Goal: Transaction & Acquisition: Purchase product/service

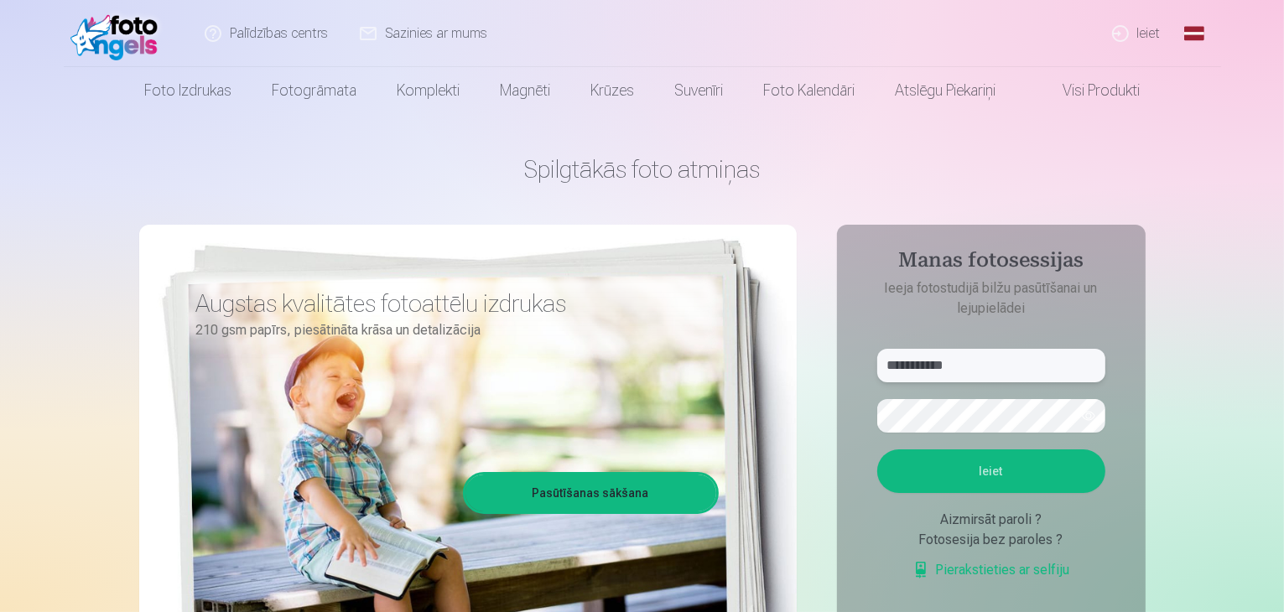
click at [999, 369] on input "**********" at bounding box center [991, 366] width 228 height 34
type input "*"
type input "**********"
click at [932, 460] on button "Ieiet" at bounding box center [991, 471] width 228 height 44
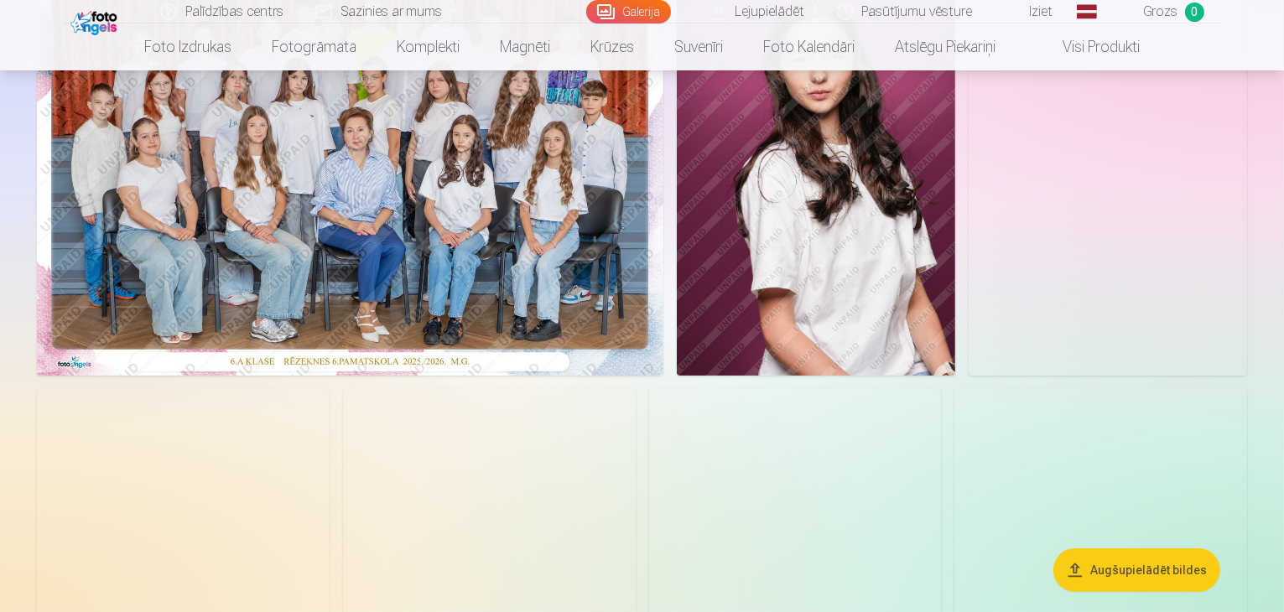
scroll to position [168, 0]
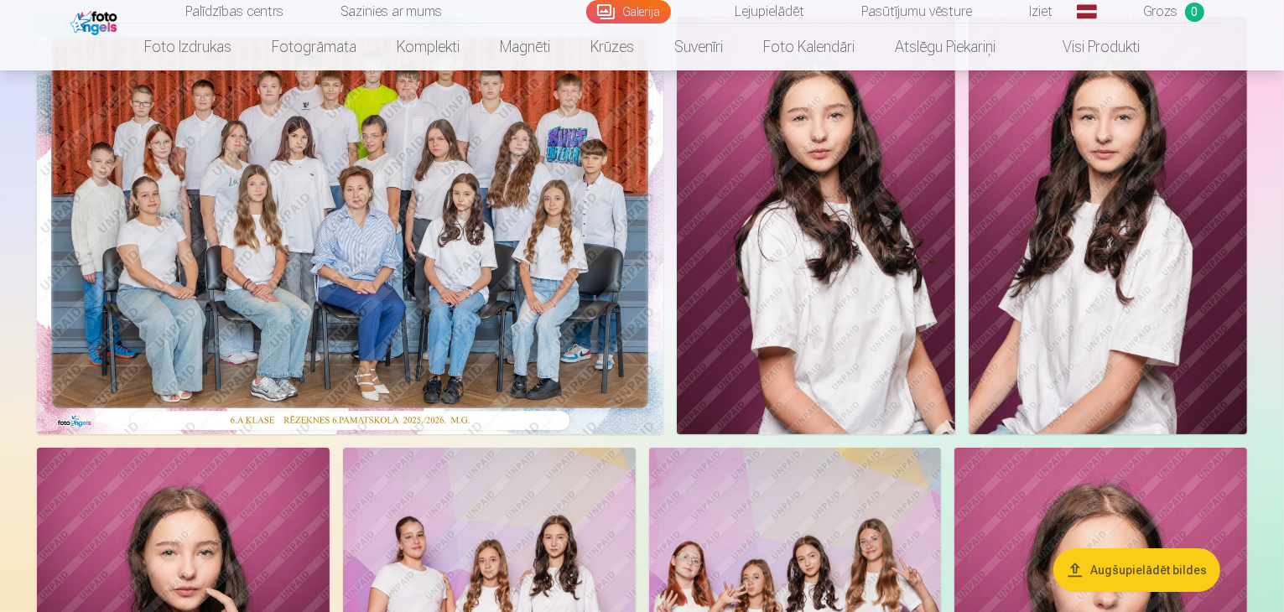
click at [663, 313] on img at bounding box center [350, 226] width 626 height 418
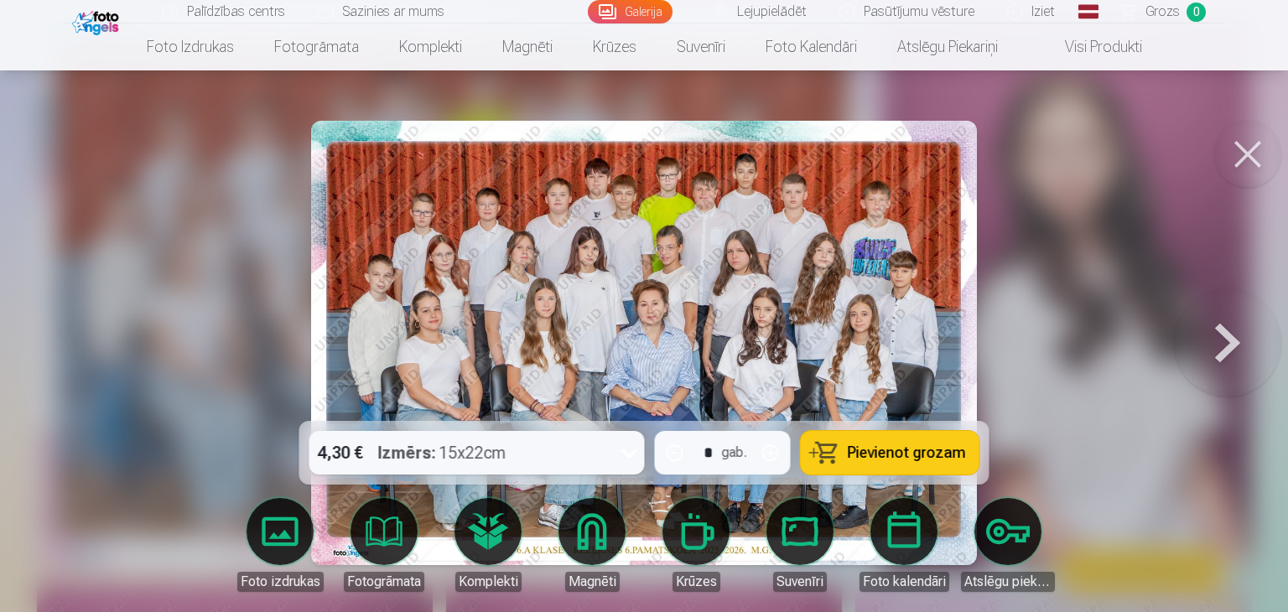
click at [871, 460] on span "Pievienot grozam" at bounding box center [907, 452] width 118 height 15
click at [1234, 156] on button at bounding box center [1247, 154] width 67 height 67
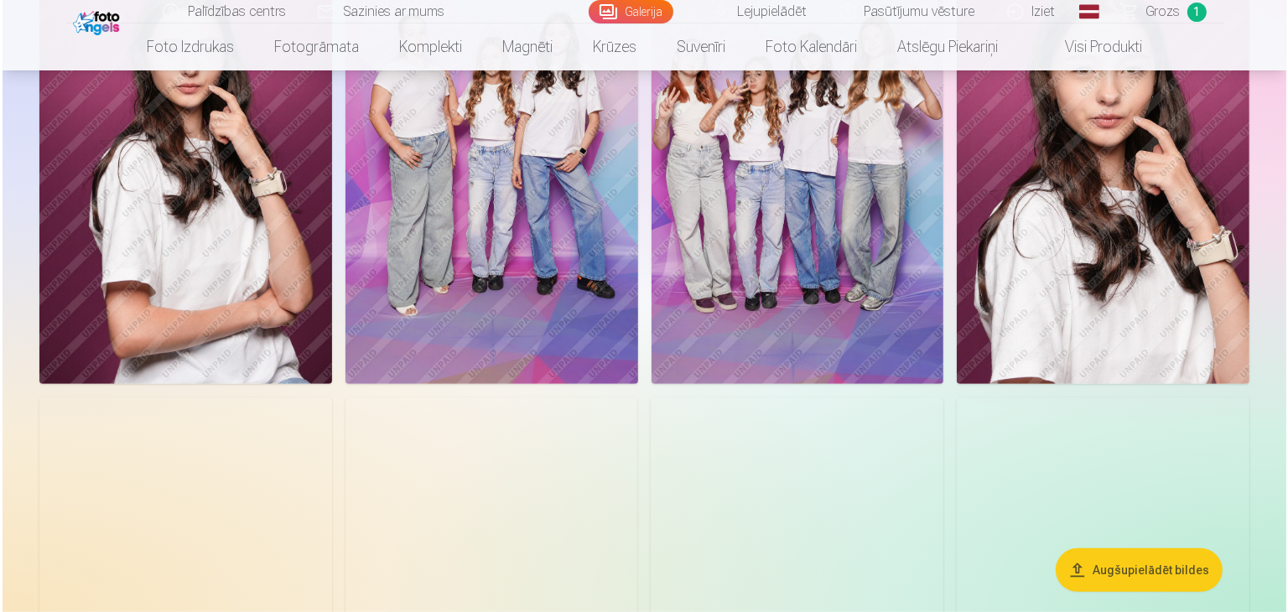
scroll to position [755, 0]
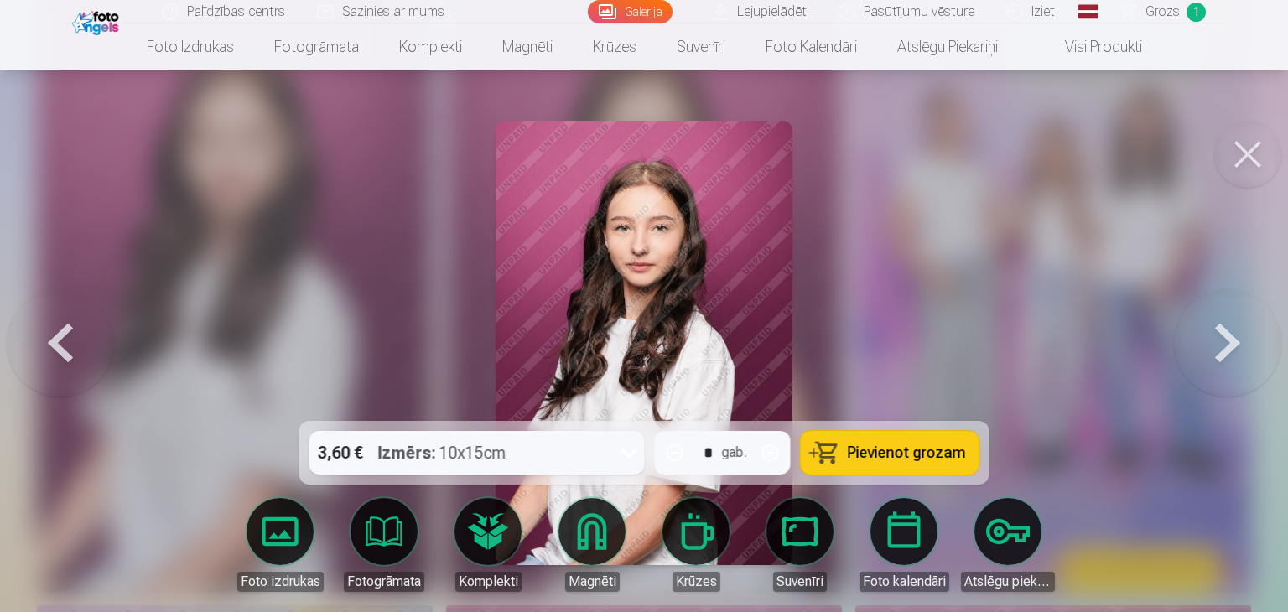
click at [847, 440] on button "Pievienot grozam" at bounding box center [890, 453] width 179 height 44
click at [1257, 153] on button at bounding box center [1247, 154] width 67 height 67
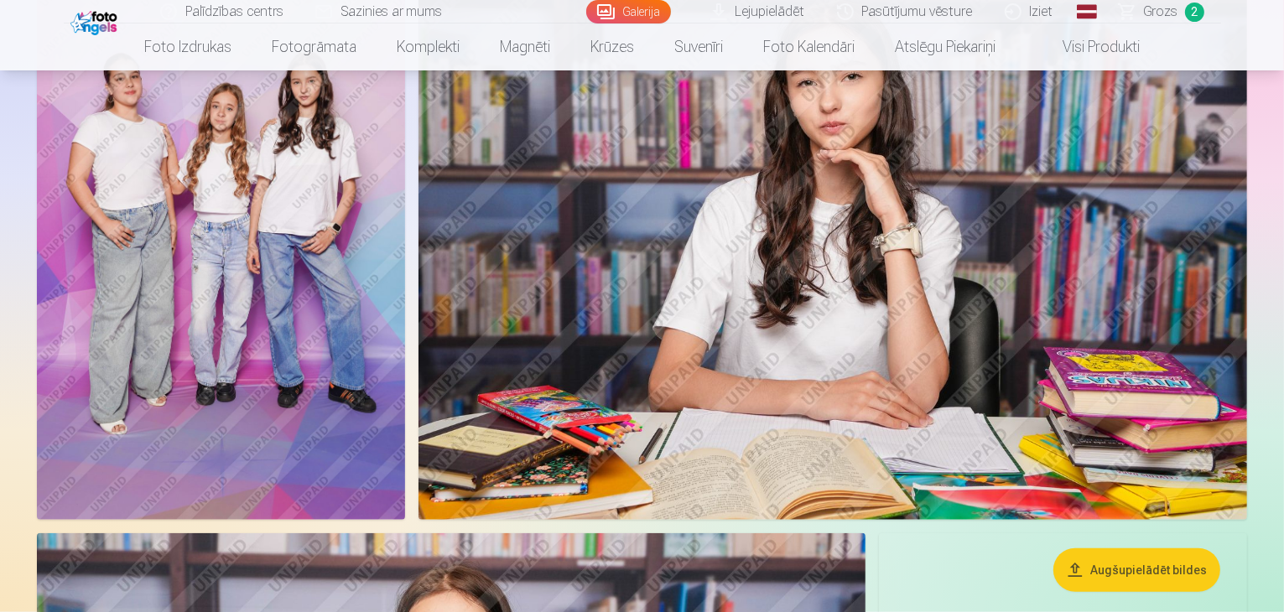
scroll to position [1339, 0]
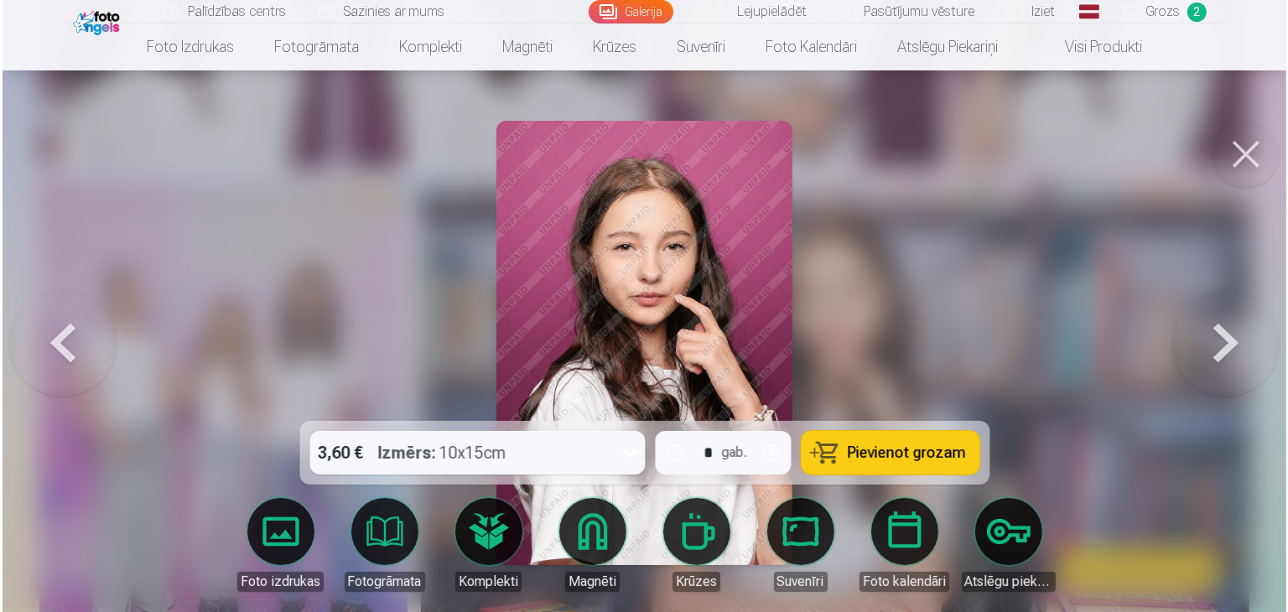
scroll to position [1342, 0]
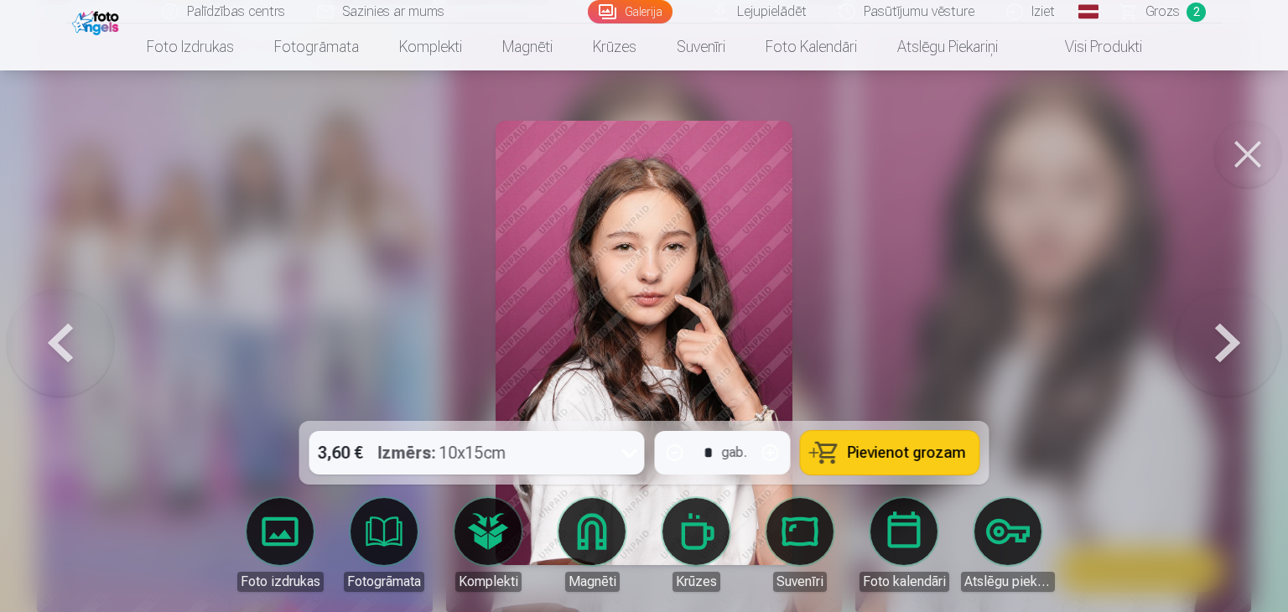
click at [872, 454] on span "Pievienot grozam" at bounding box center [907, 452] width 118 height 15
click at [1254, 164] on button at bounding box center [1247, 154] width 67 height 67
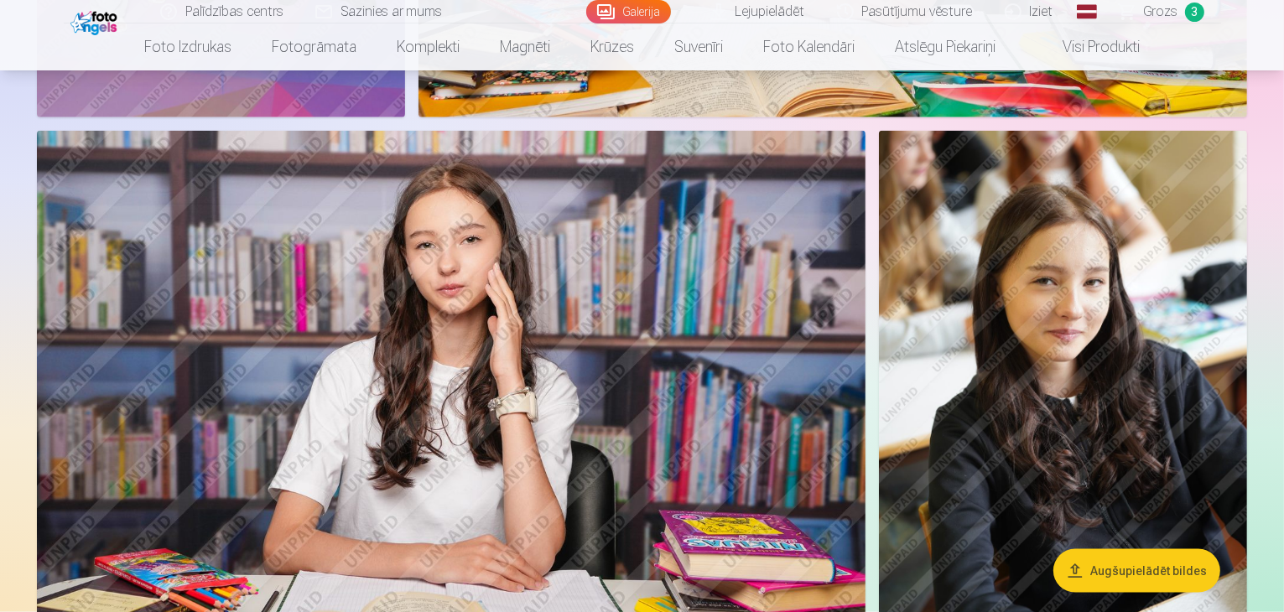
scroll to position [1926, 0]
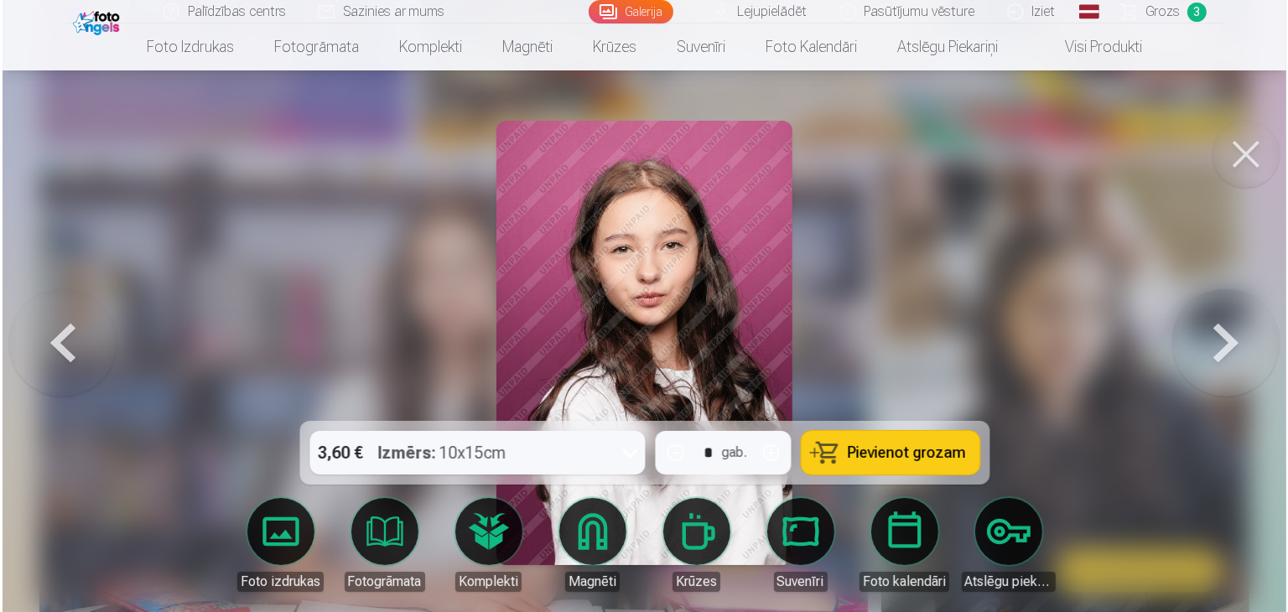
scroll to position [1930, 0]
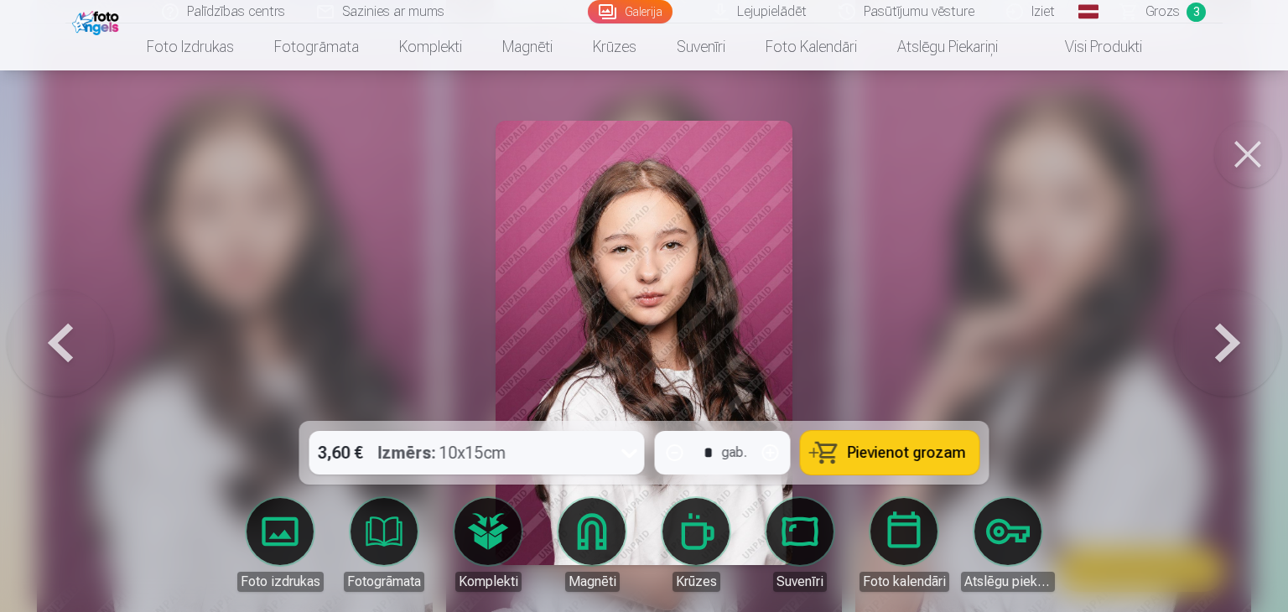
click at [1243, 146] on button at bounding box center [1247, 154] width 67 height 67
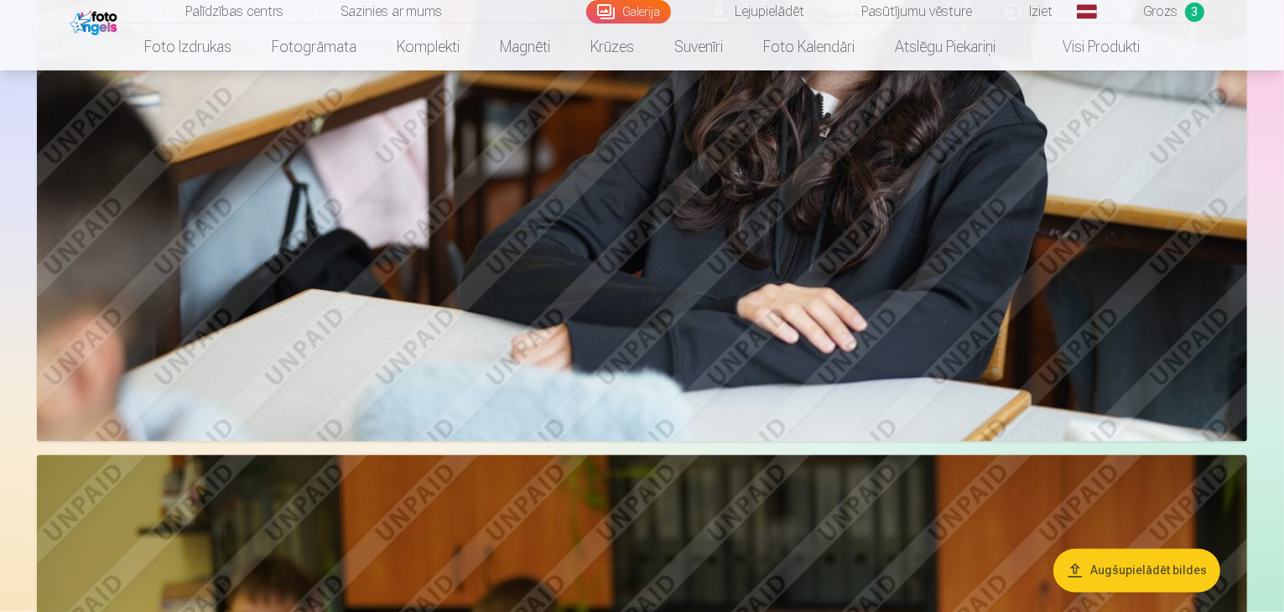
scroll to position [3100, 0]
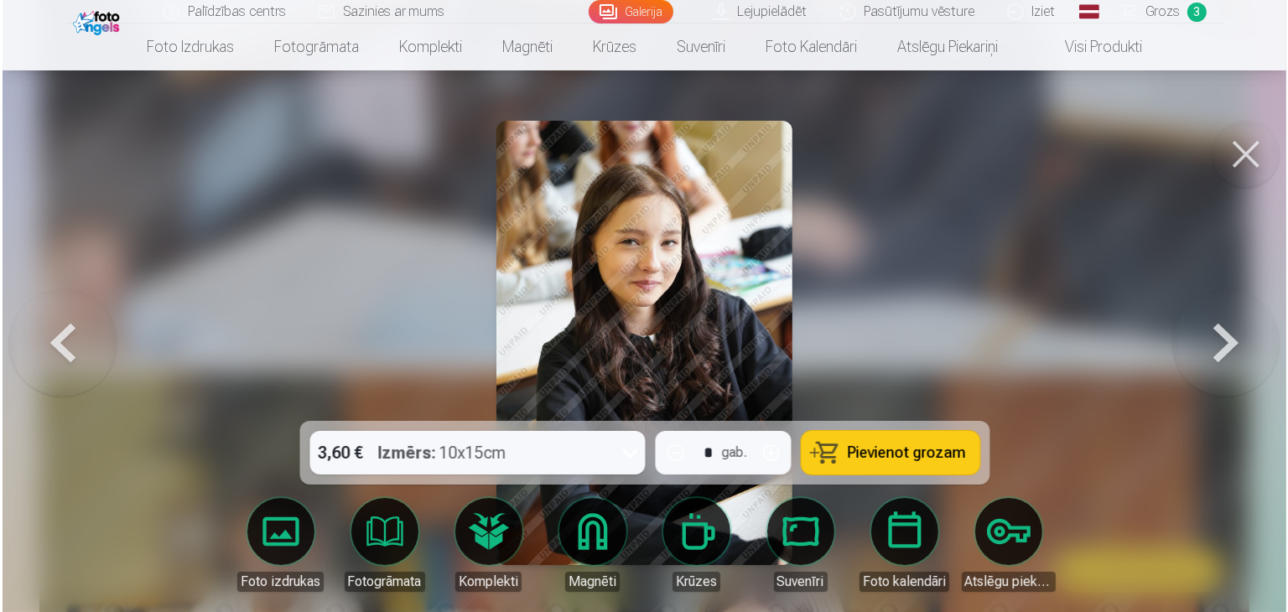
scroll to position [3108, 0]
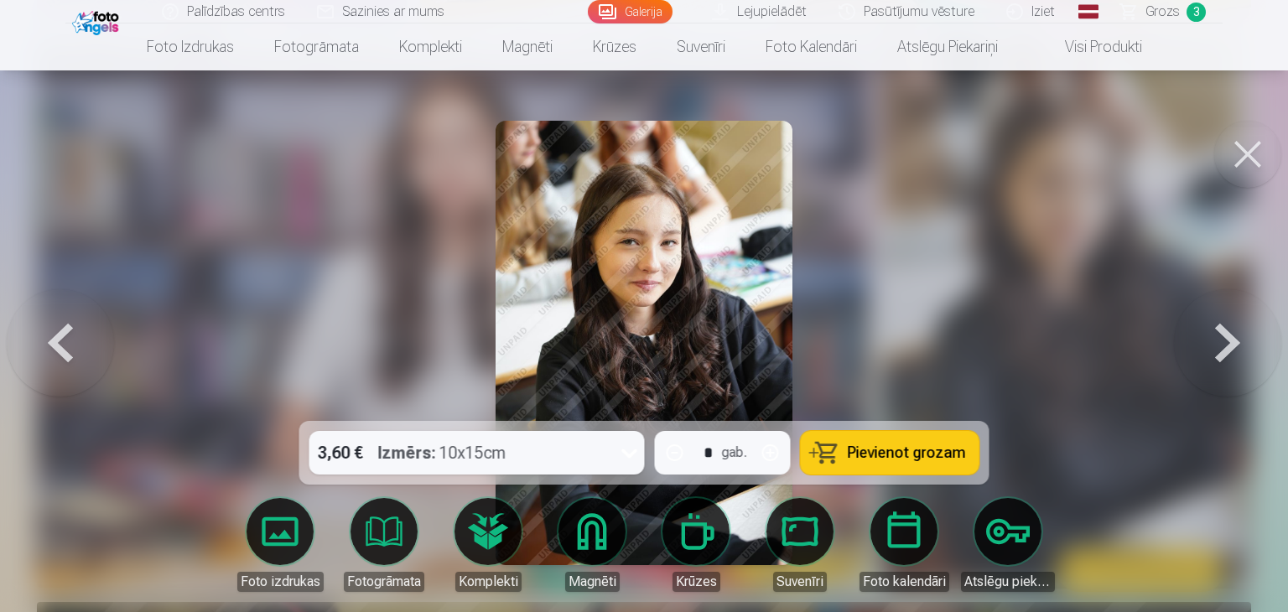
click at [937, 439] on button "Pievienot grozam" at bounding box center [890, 453] width 179 height 44
click at [1239, 168] on button at bounding box center [1247, 154] width 67 height 67
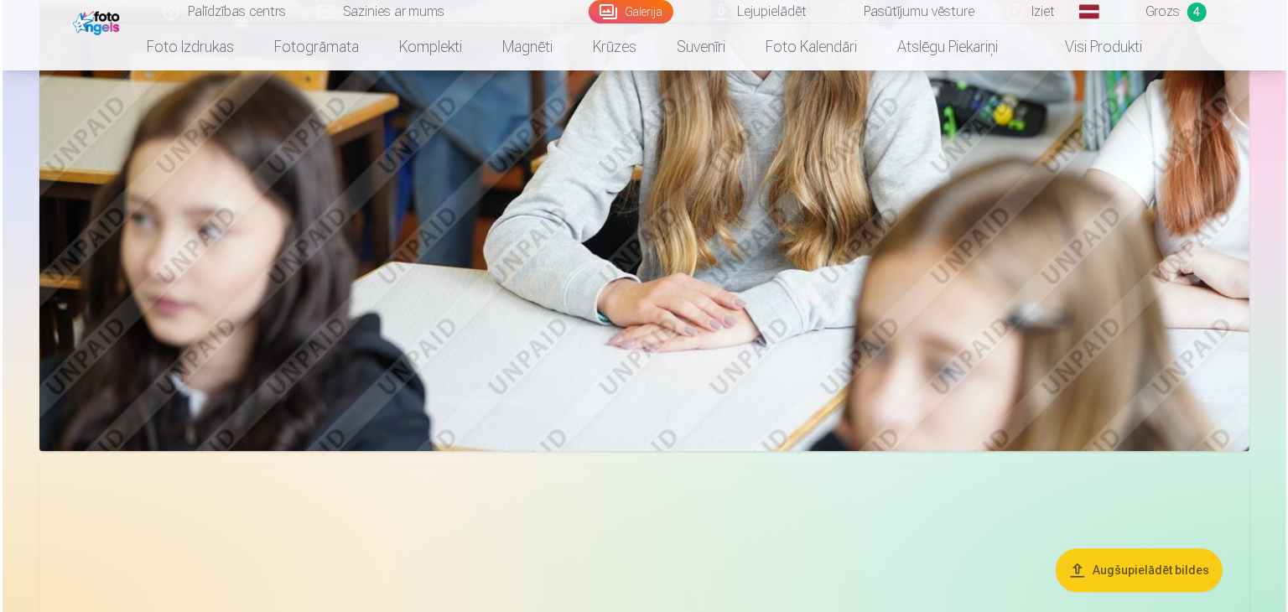
scroll to position [3855, 0]
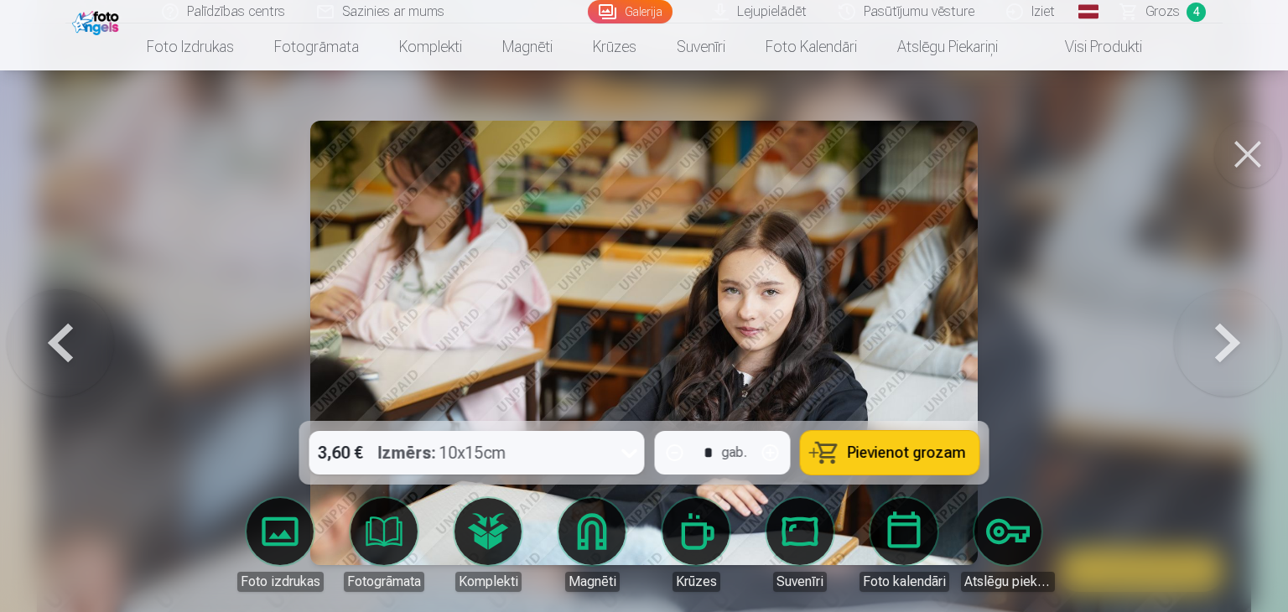
click at [849, 454] on button "Pievienot grozam" at bounding box center [890, 453] width 179 height 44
click at [1247, 148] on button at bounding box center [1247, 154] width 67 height 67
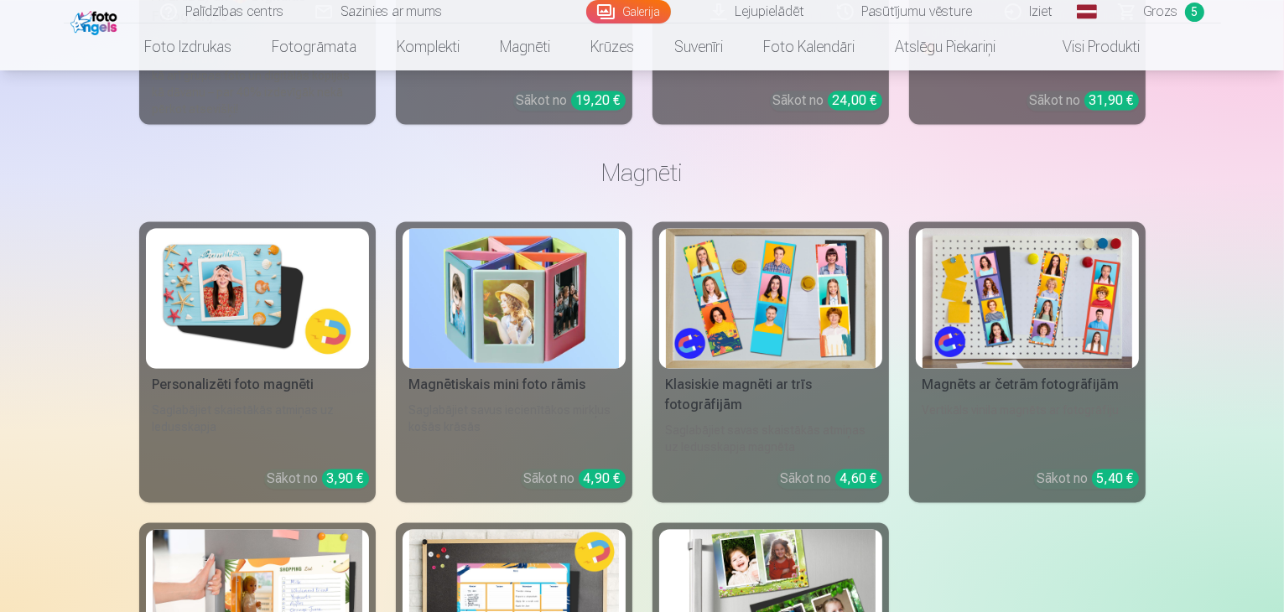
scroll to position [9881, 0]
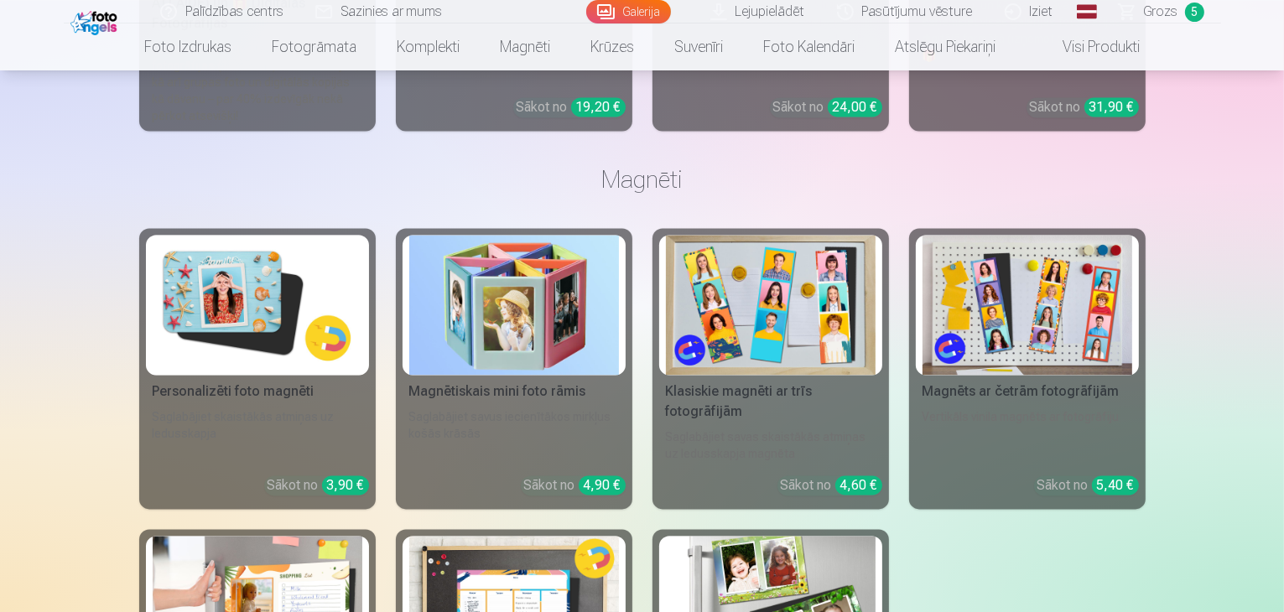
click at [1133, 4] on link "Grozs 5" at bounding box center [1162, 11] width 117 height 23
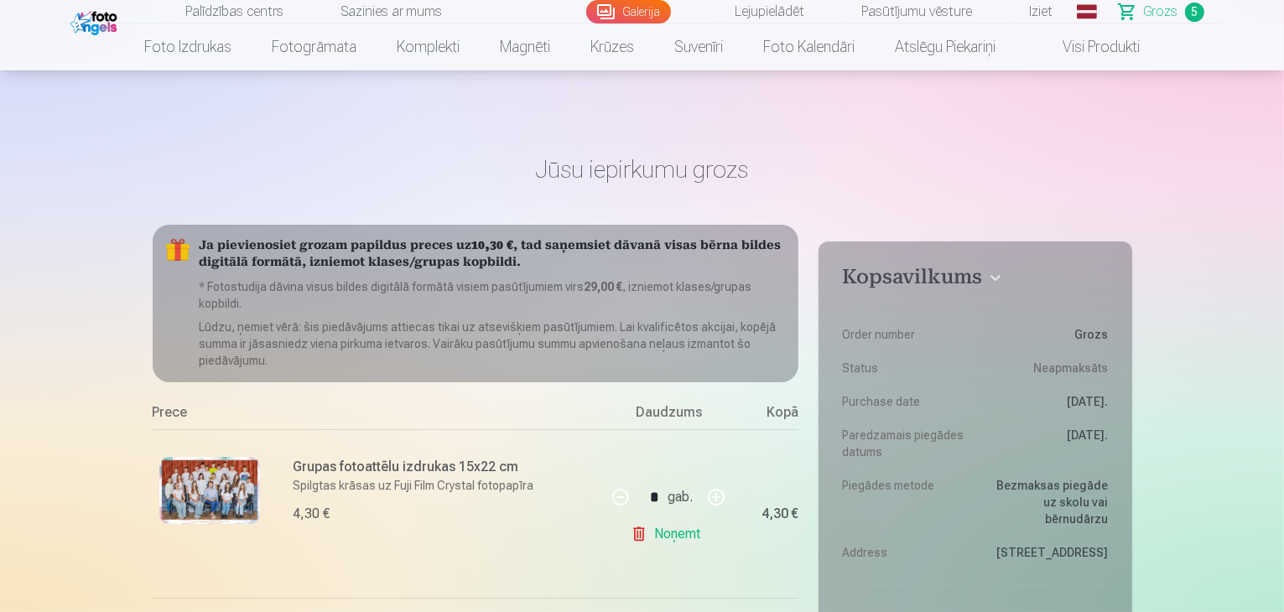
scroll to position [335, 0]
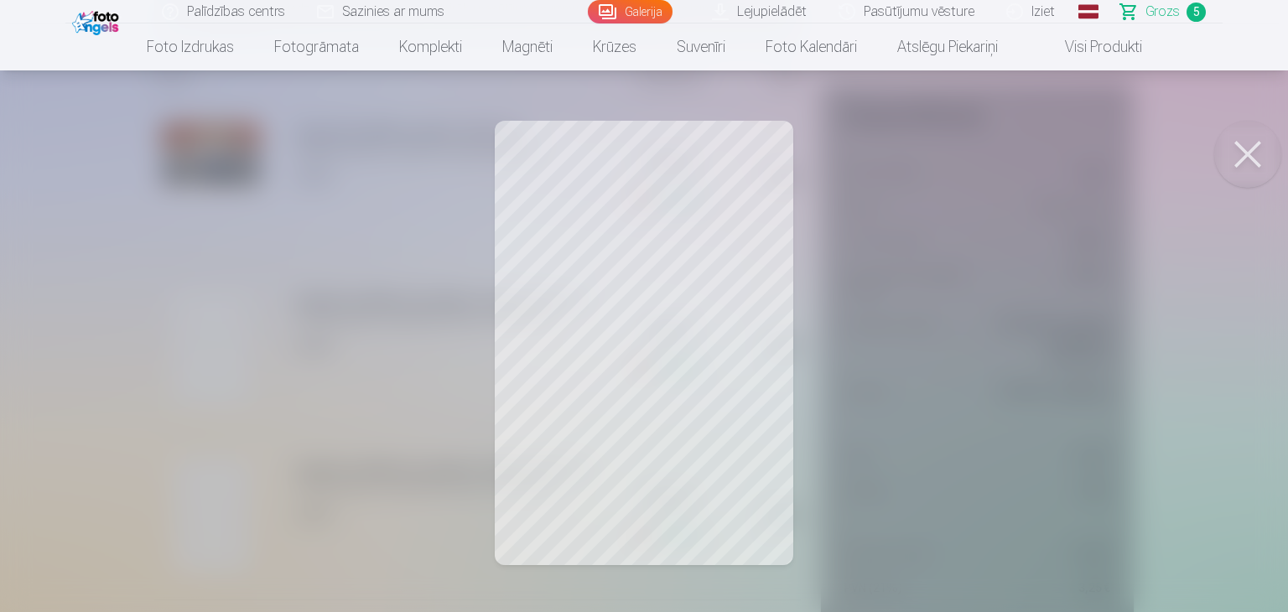
click at [1237, 142] on button at bounding box center [1247, 154] width 67 height 67
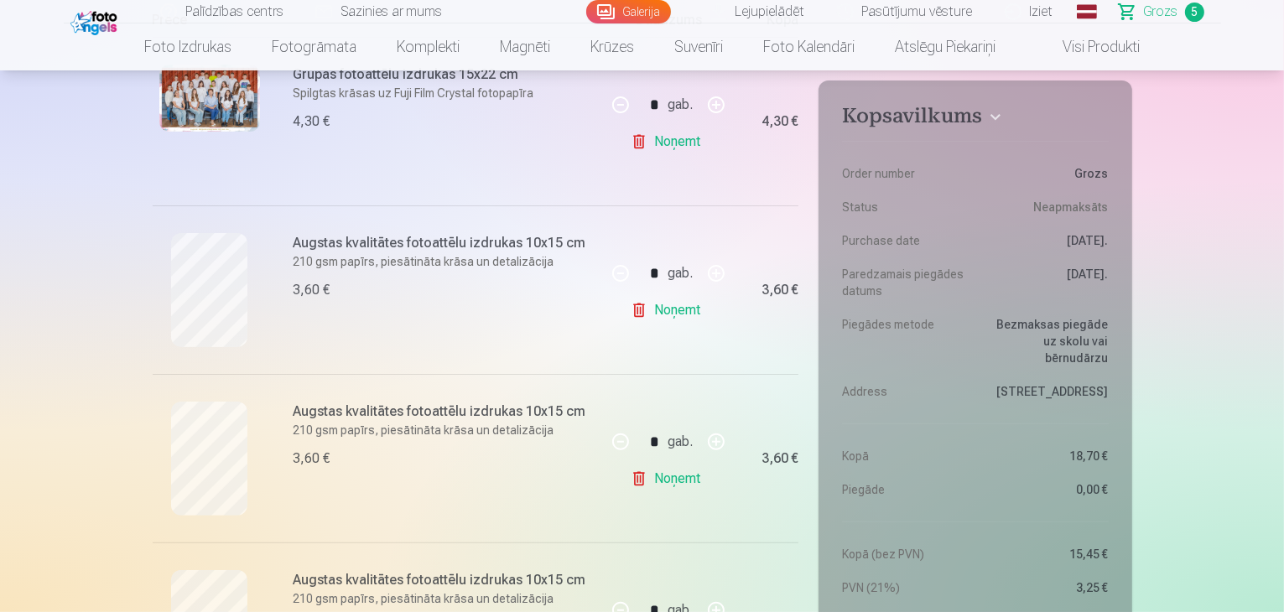
scroll to position [419, 0]
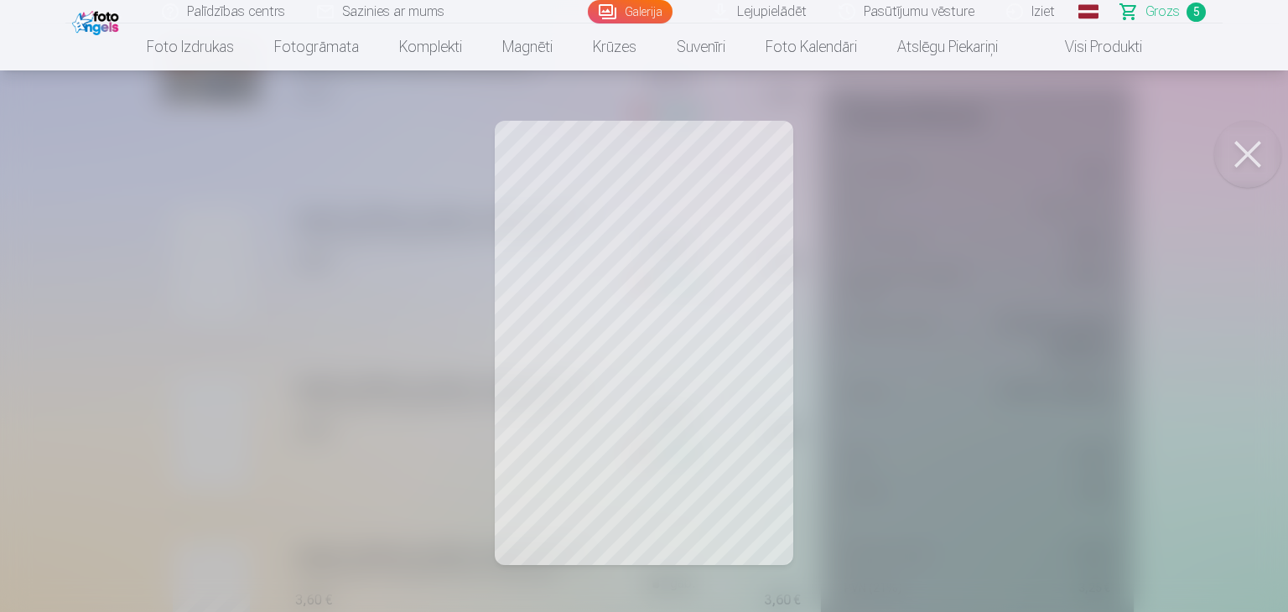
click at [1257, 148] on button at bounding box center [1247, 154] width 67 height 67
click at [1275, 156] on button at bounding box center [1247, 154] width 67 height 67
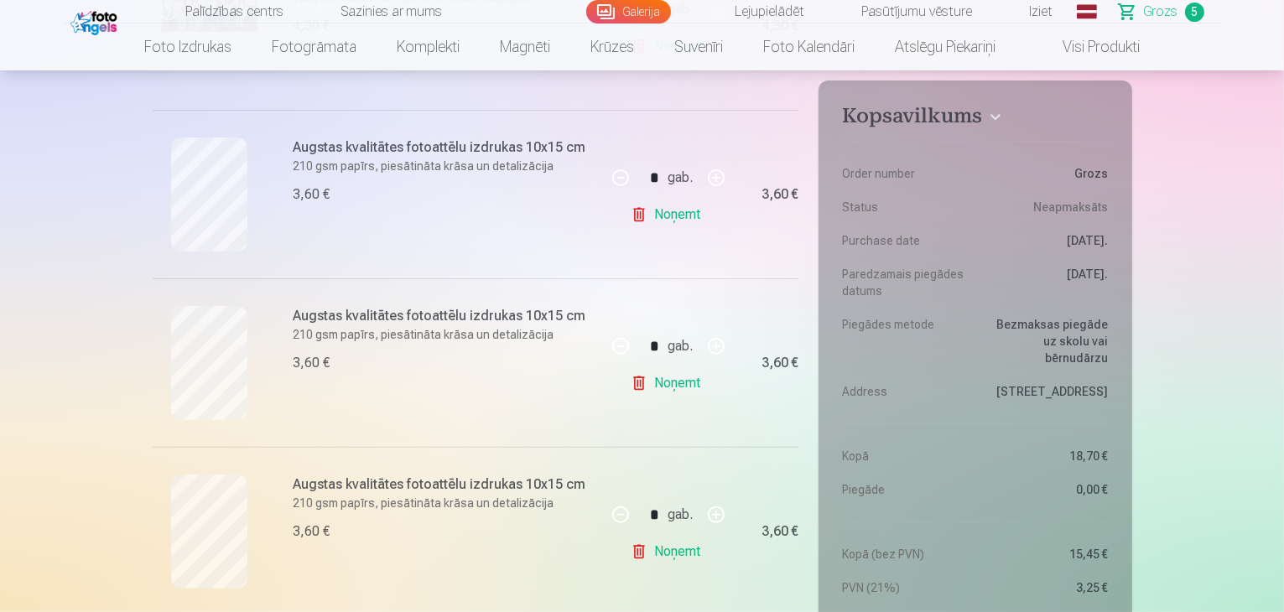
scroll to position [755, 0]
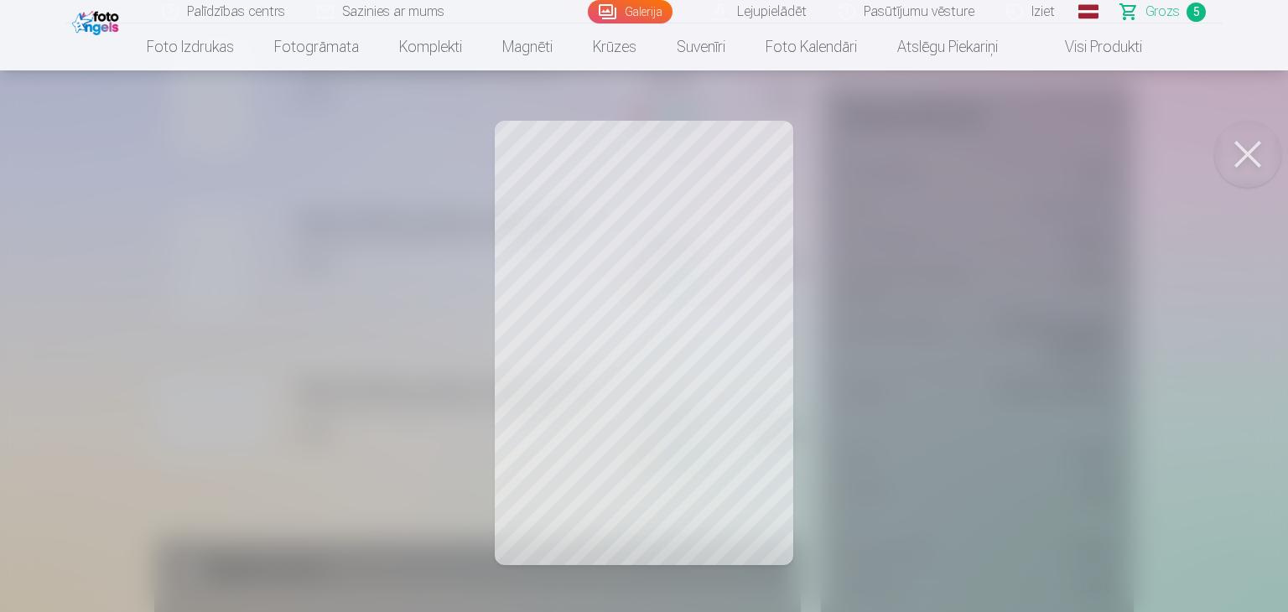
click at [1241, 142] on button at bounding box center [1247, 154] width 67 height 67
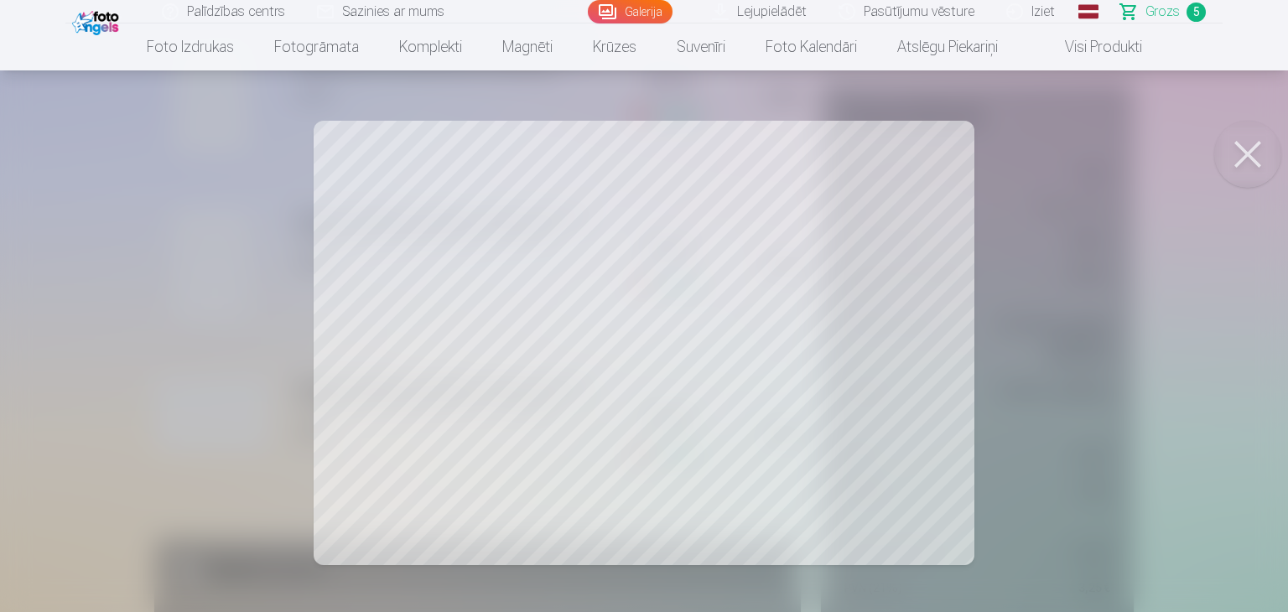
click at [1239, 158] on button at bounding box center [1247, 154] width 67 height 67
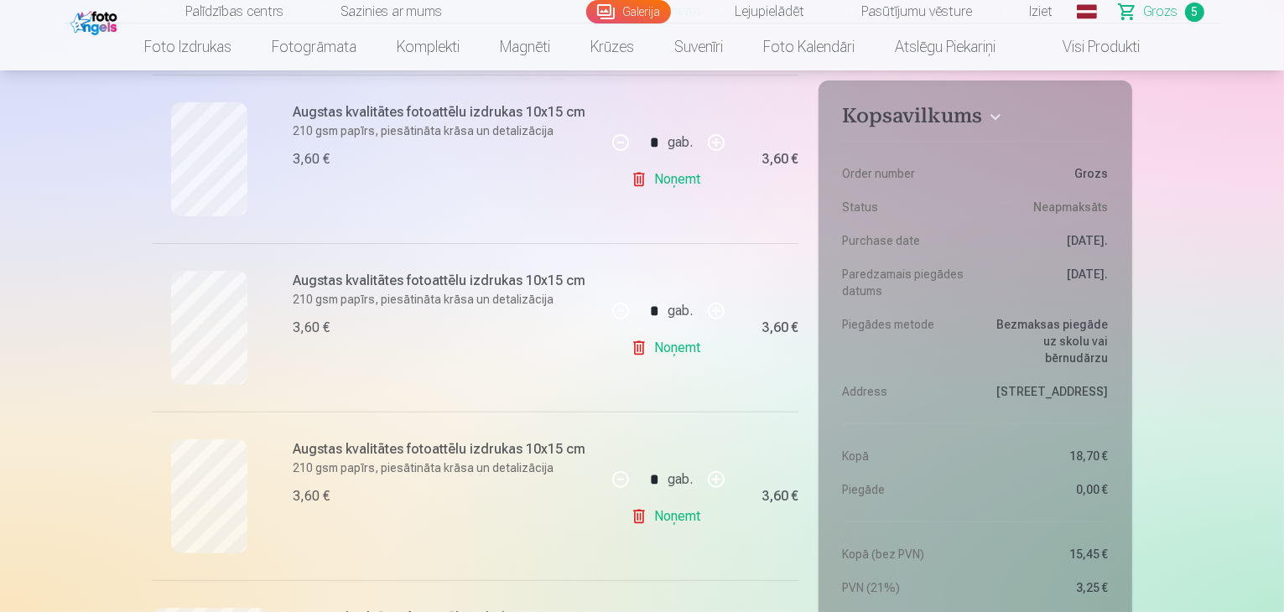
scroll to position [503, 0]
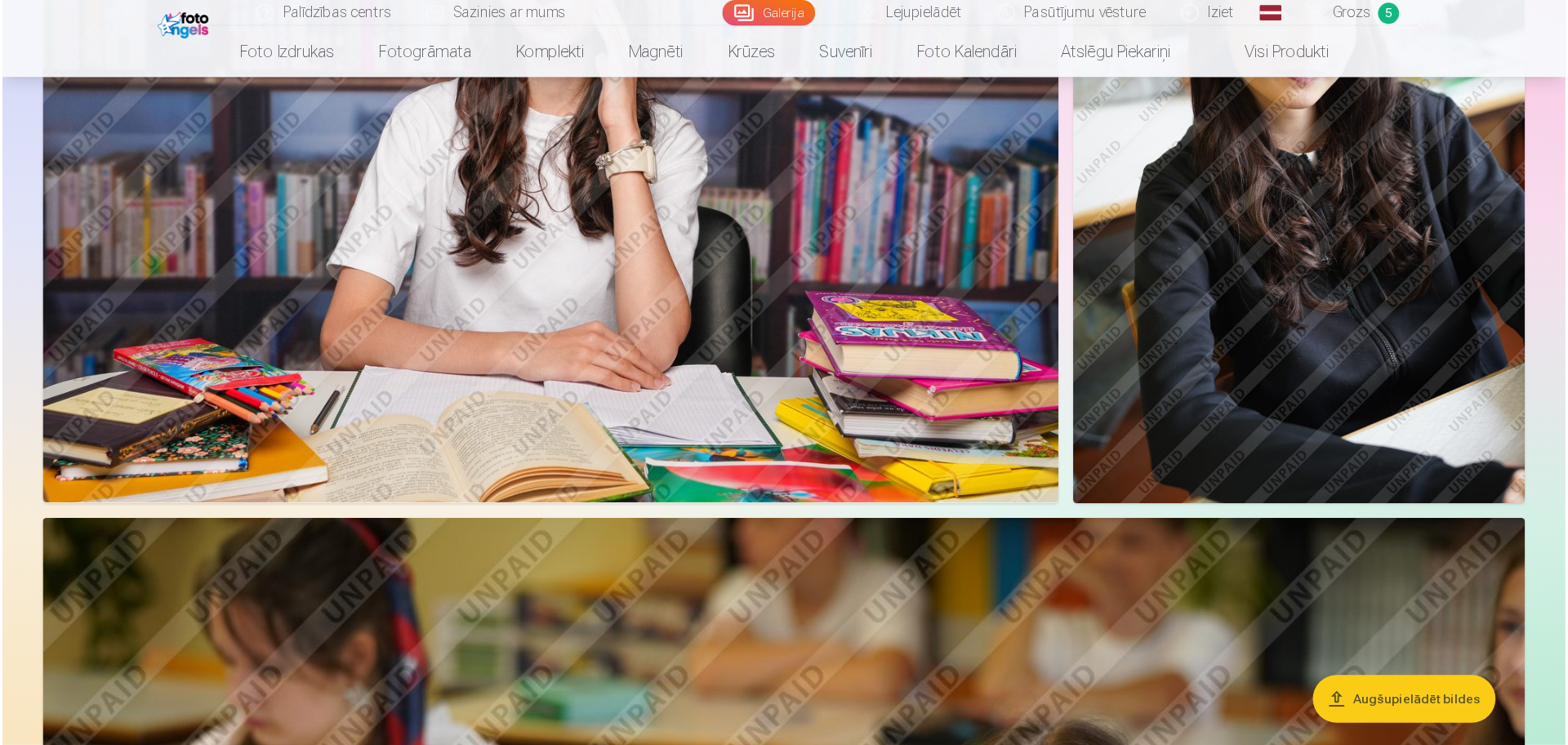
scroll to position [3544, 0]
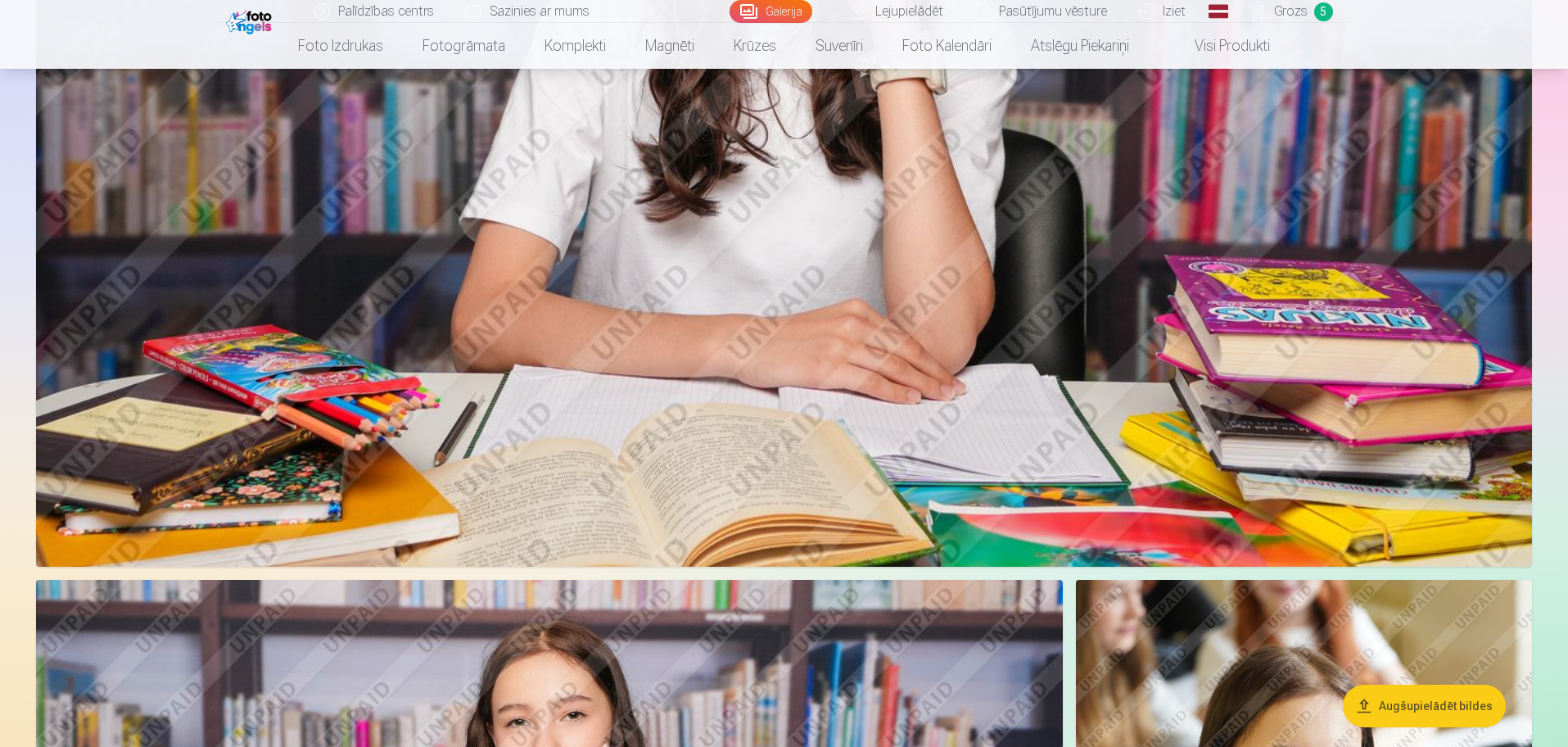
drag, startPoint x: 1174, startPoint y: 4, endPoint x: 1007, endPoint y: 427, distance: 454.8
click at [1007, 427] on img at bounding box center [784, 67] width 1496 height 997
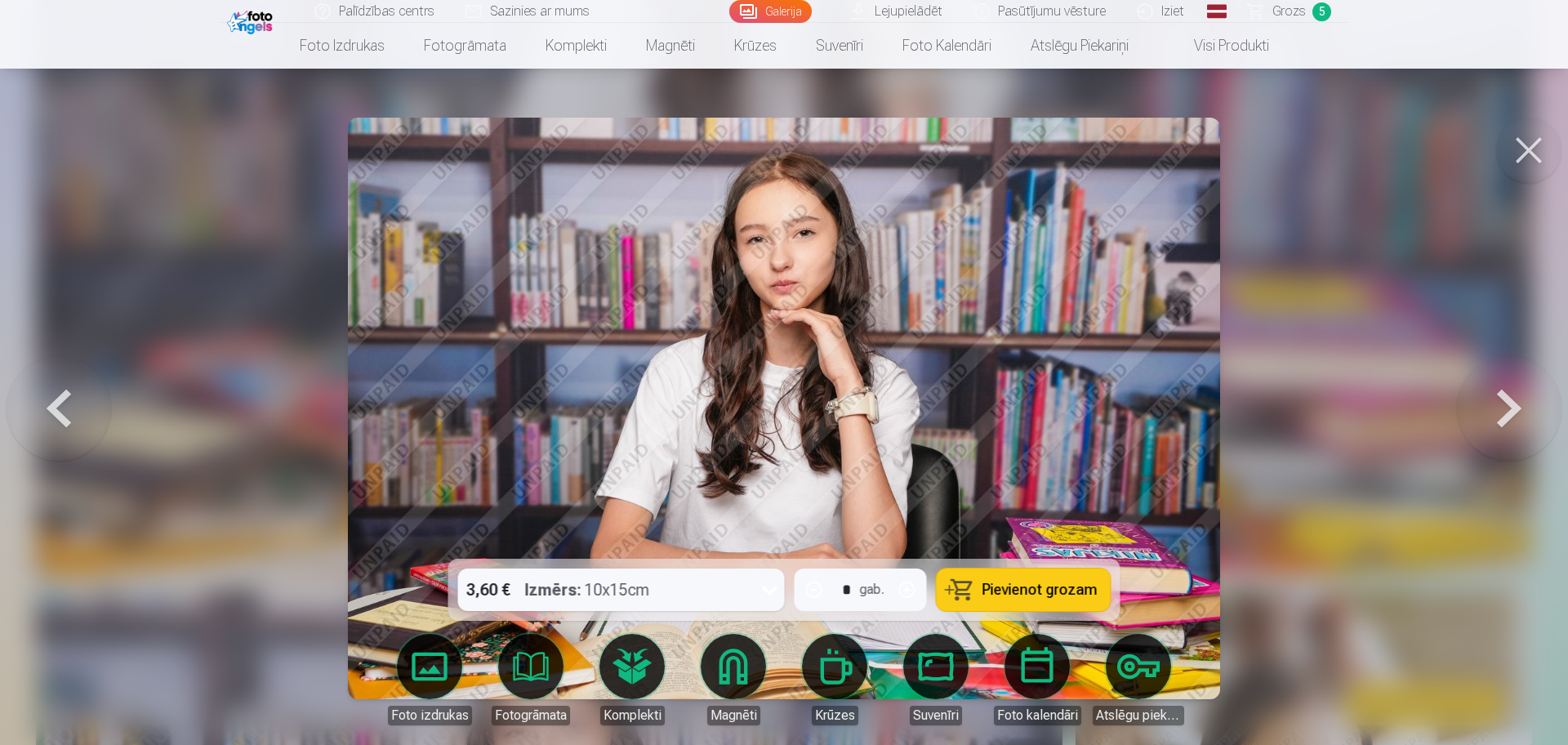
click at [1250, 156] on button at bounding box center [1528, 150] width 65 height 65
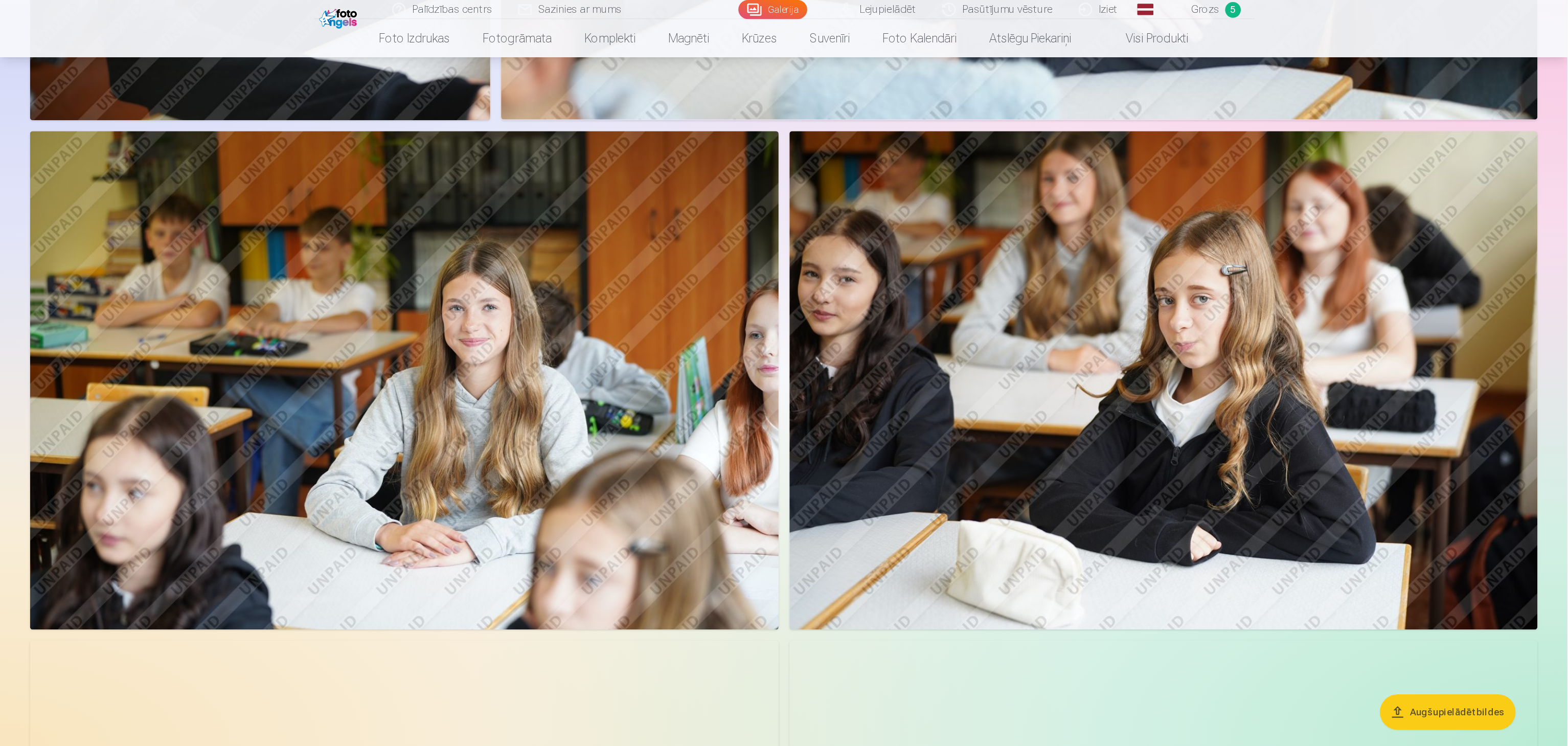
scroll to position [2087, 0]
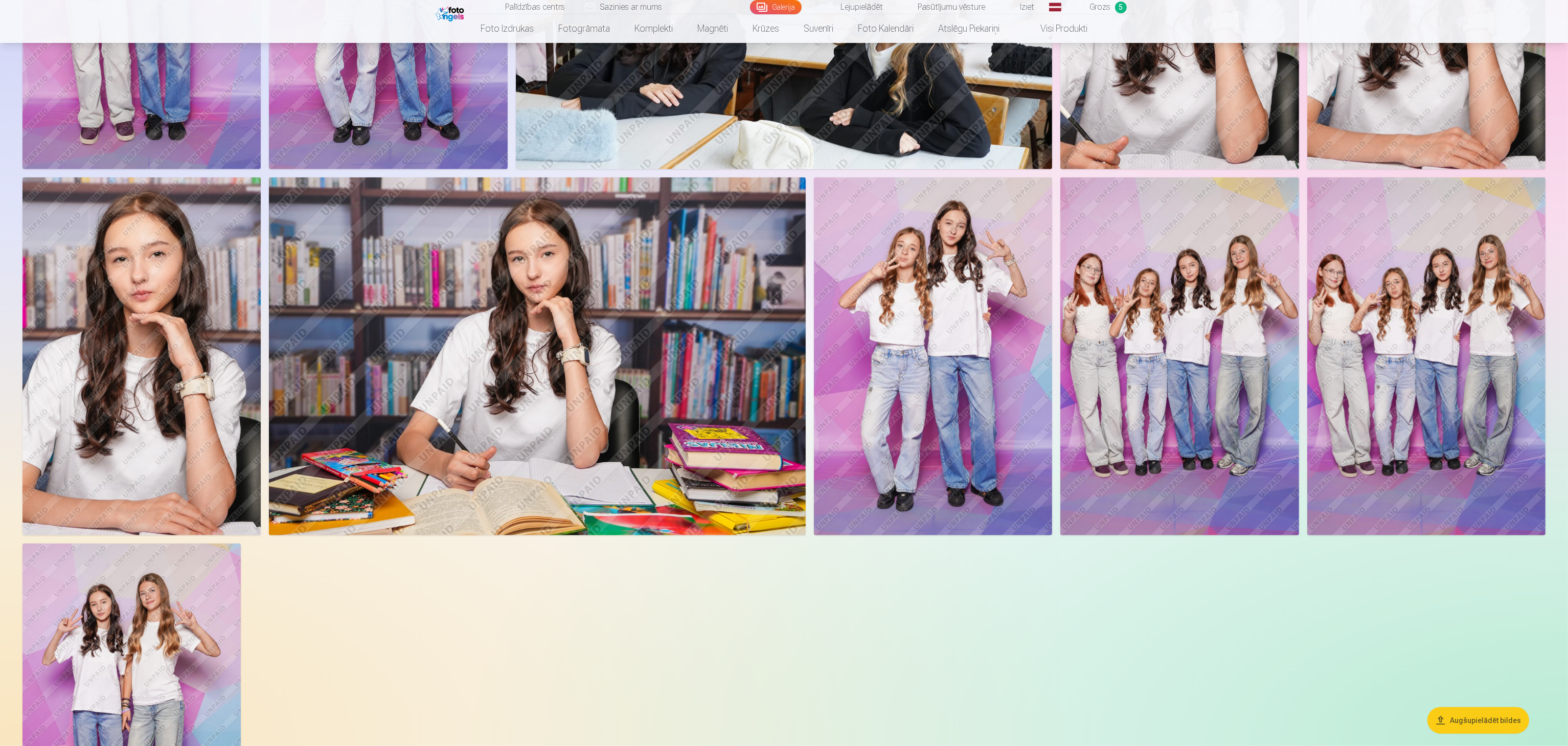
drag, startPoint x: 938, startPoint y: 2, endPoint x: 1008, endPoint y: 625, distance: 626.9
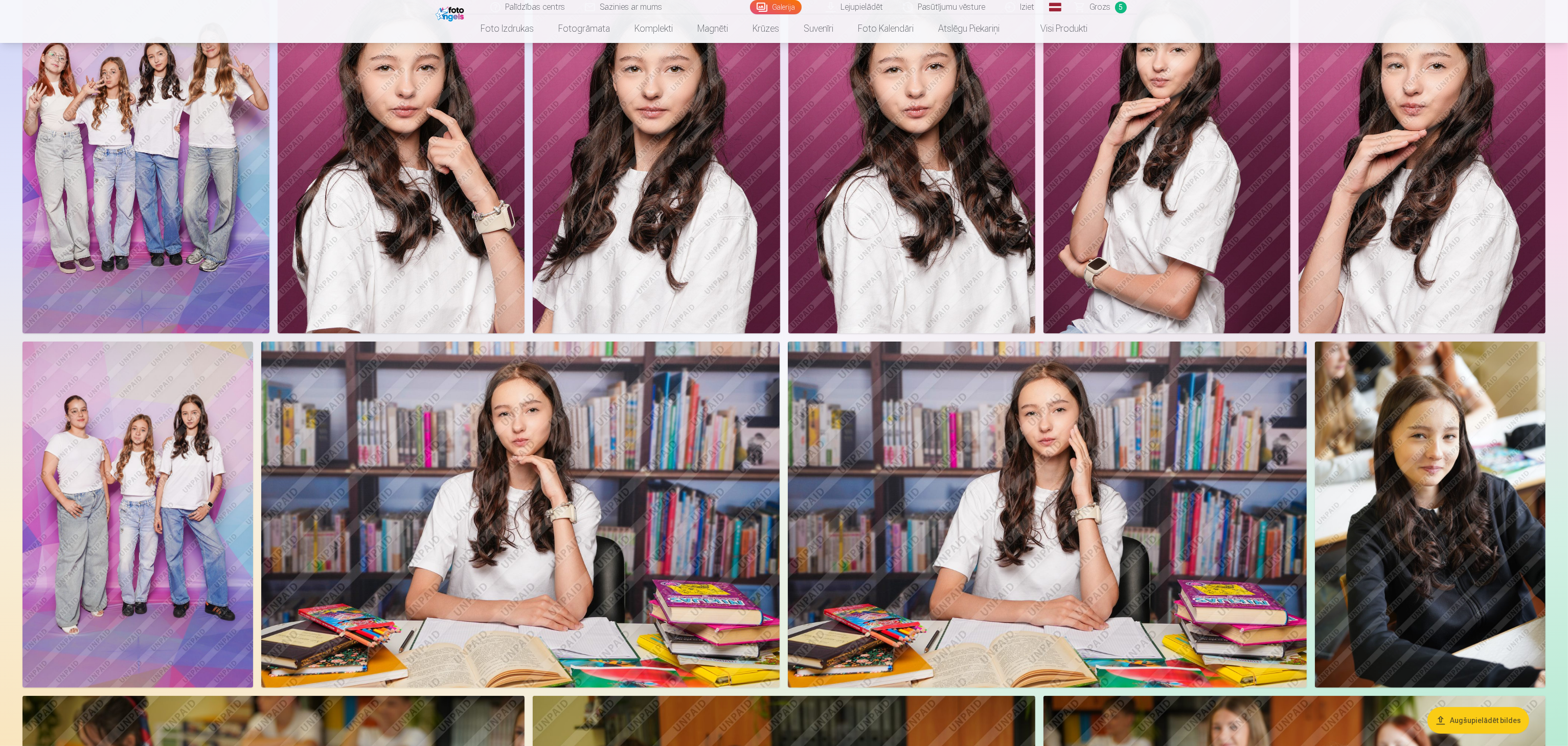
scroll to position [553, 0]
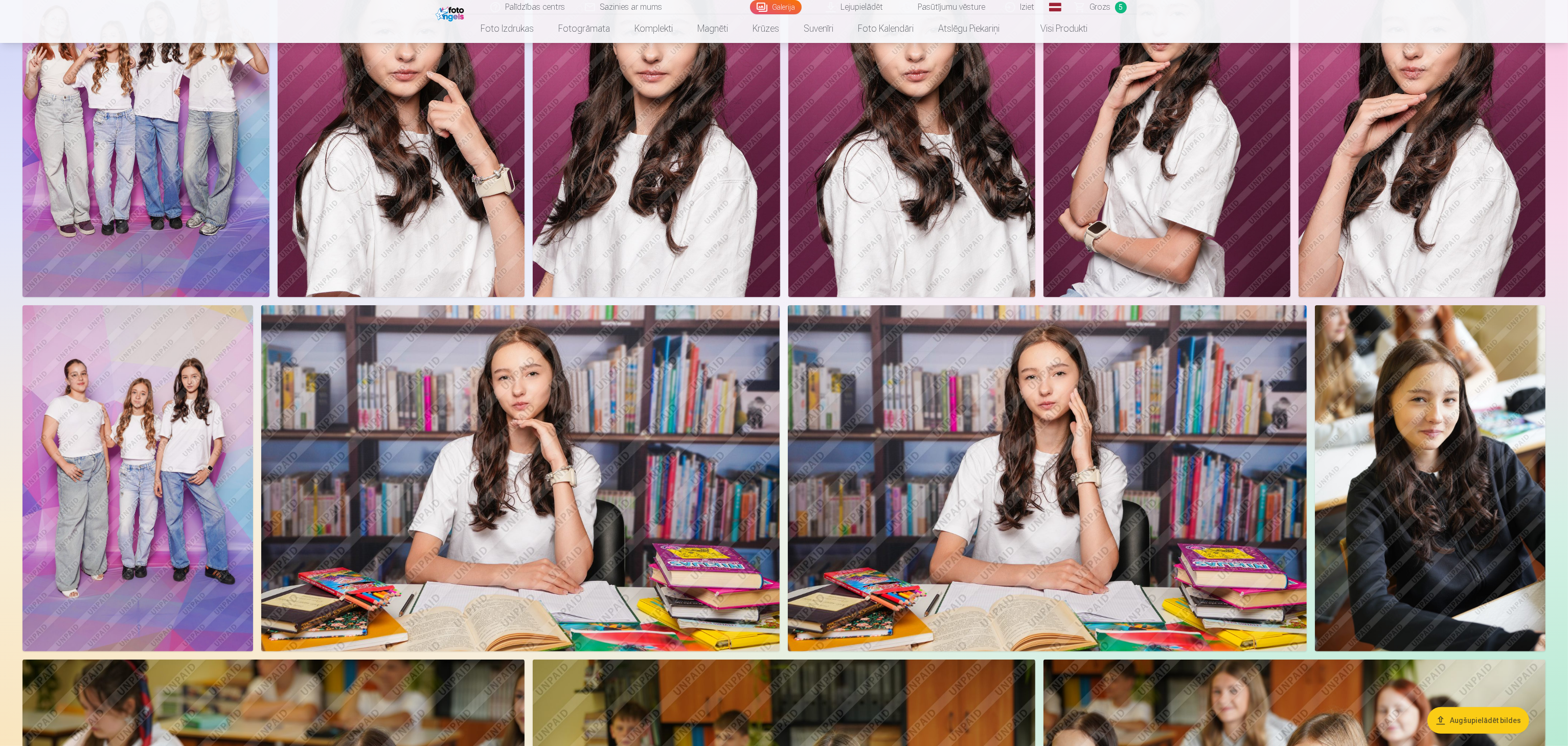
click at [600, 373] on img at bounding box center [520, 478] width 519 height 346
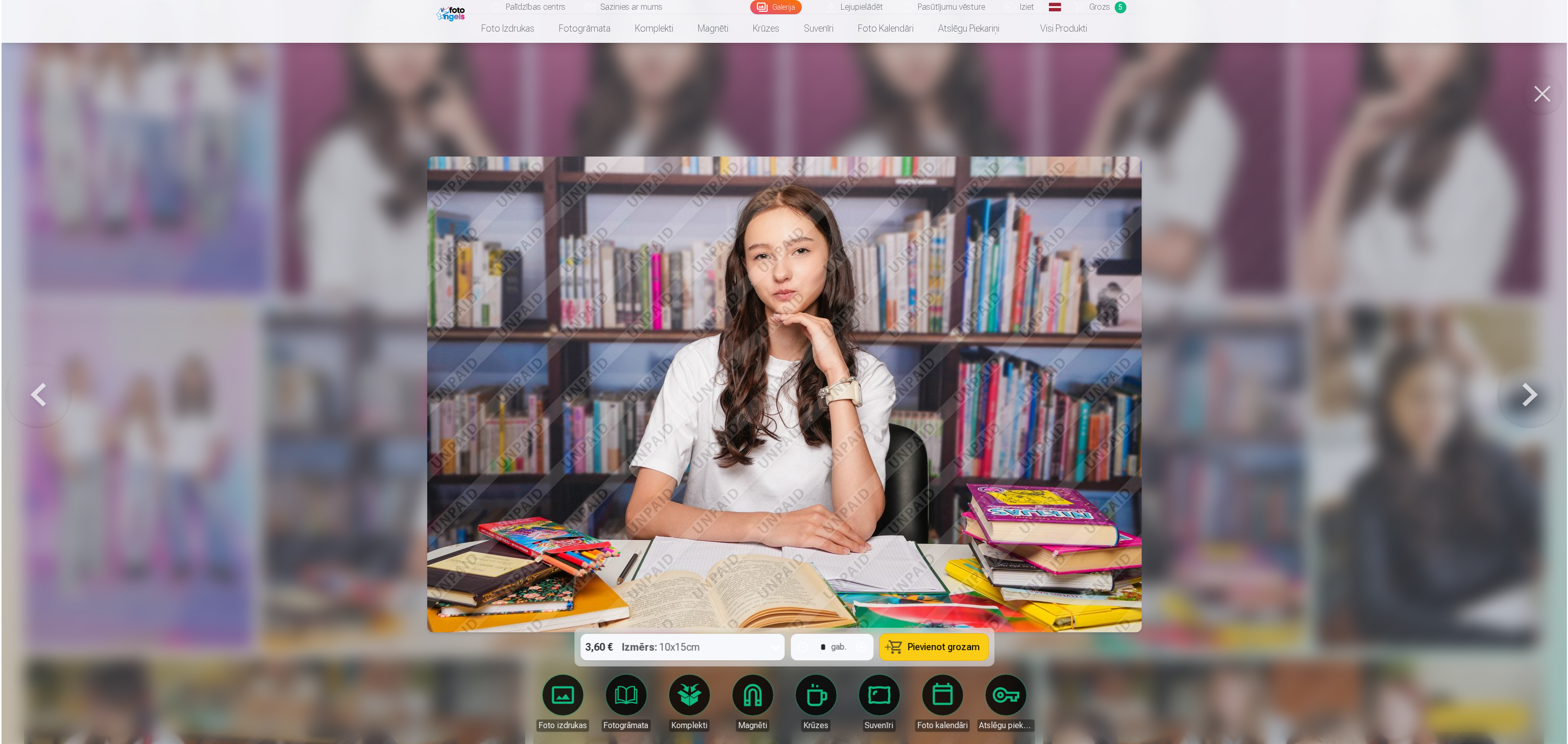
scroll to position [551, 0]
click at [781, 372] on span "Pievienot grozam" at bounding box center [944, 647] width 72 height 9
click at [781, 82] on button at bounding box center [1543, 94] width 41 height 41
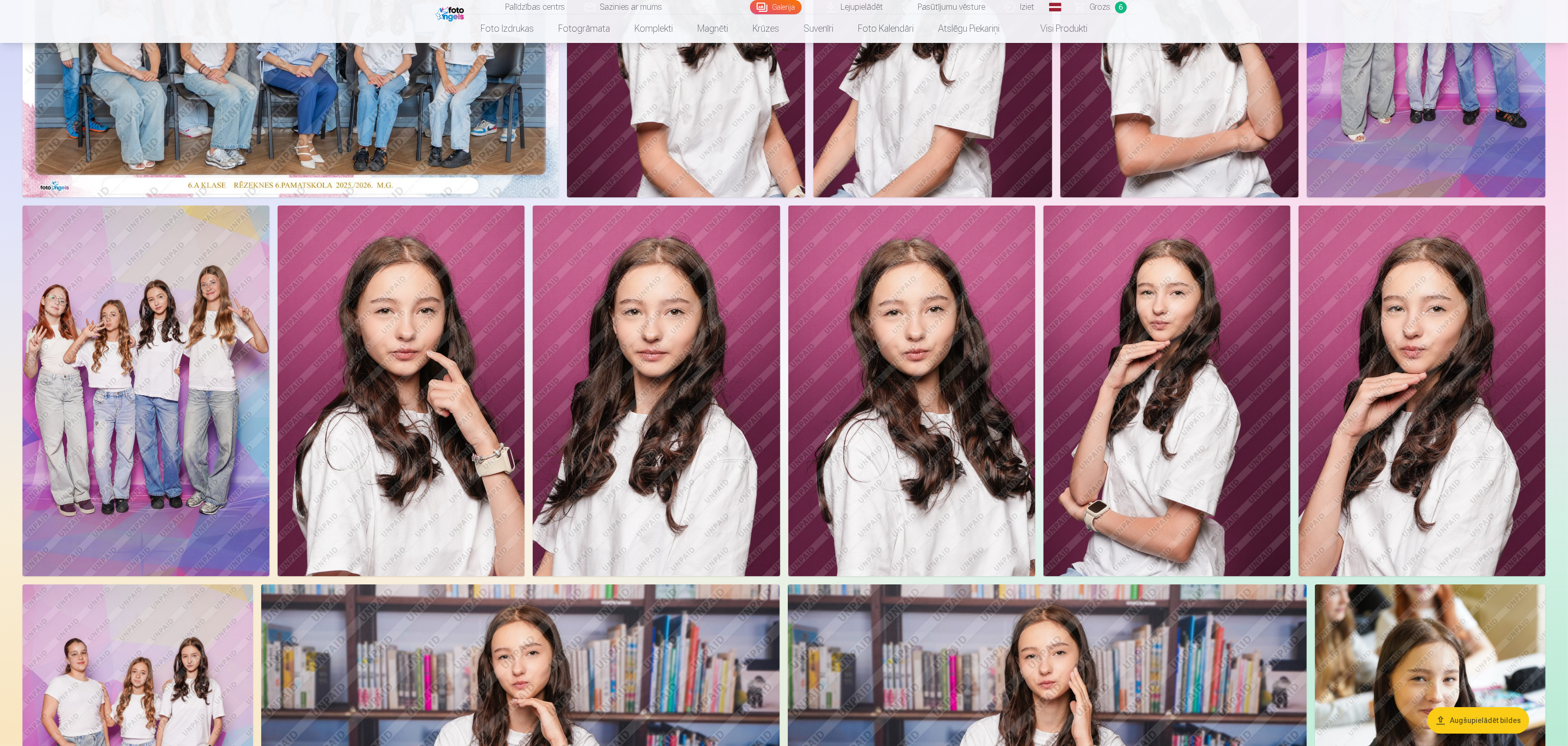
scroll to position [245, 0]
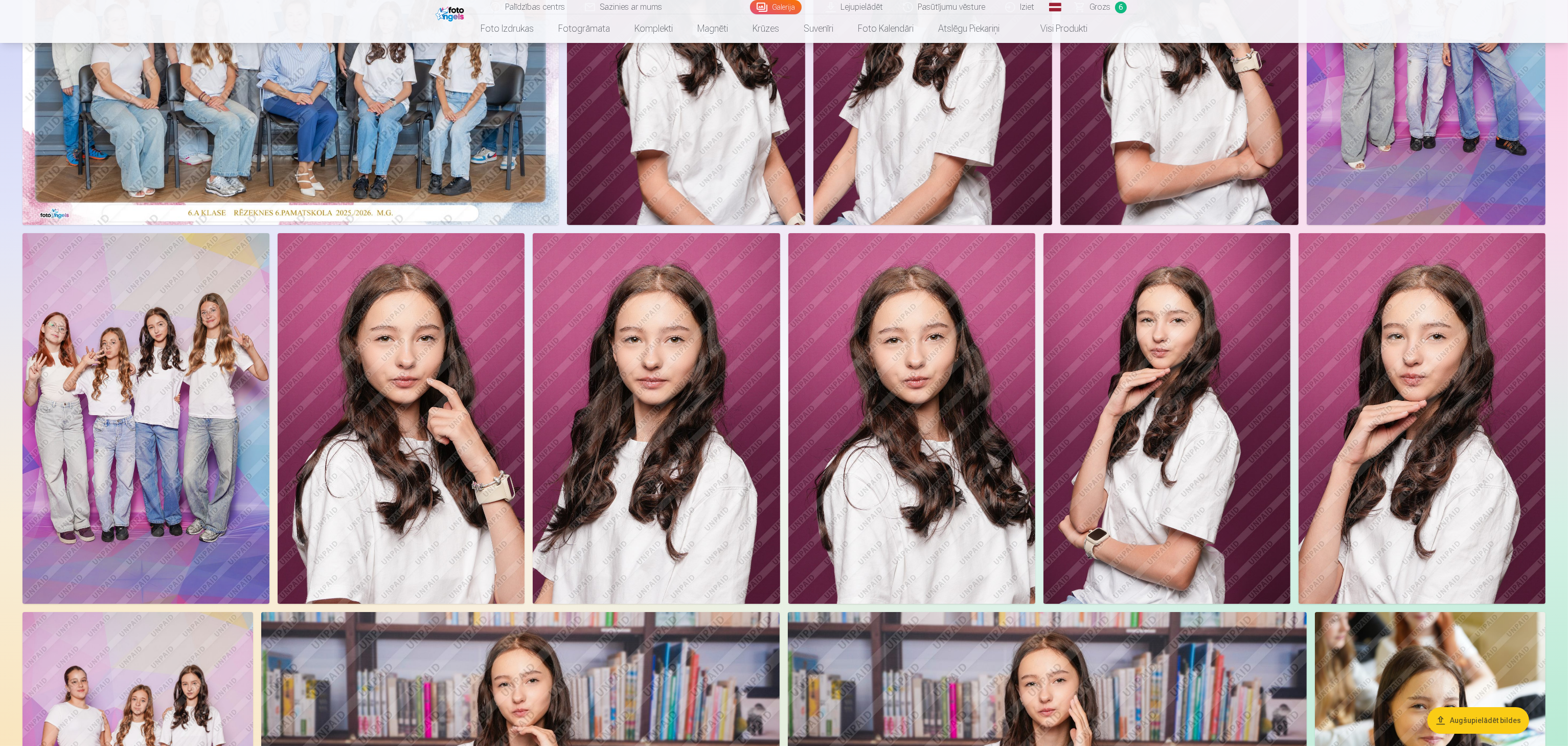
click at [782, 373] on img at bounding box center [1166, 418] width 247 height 371
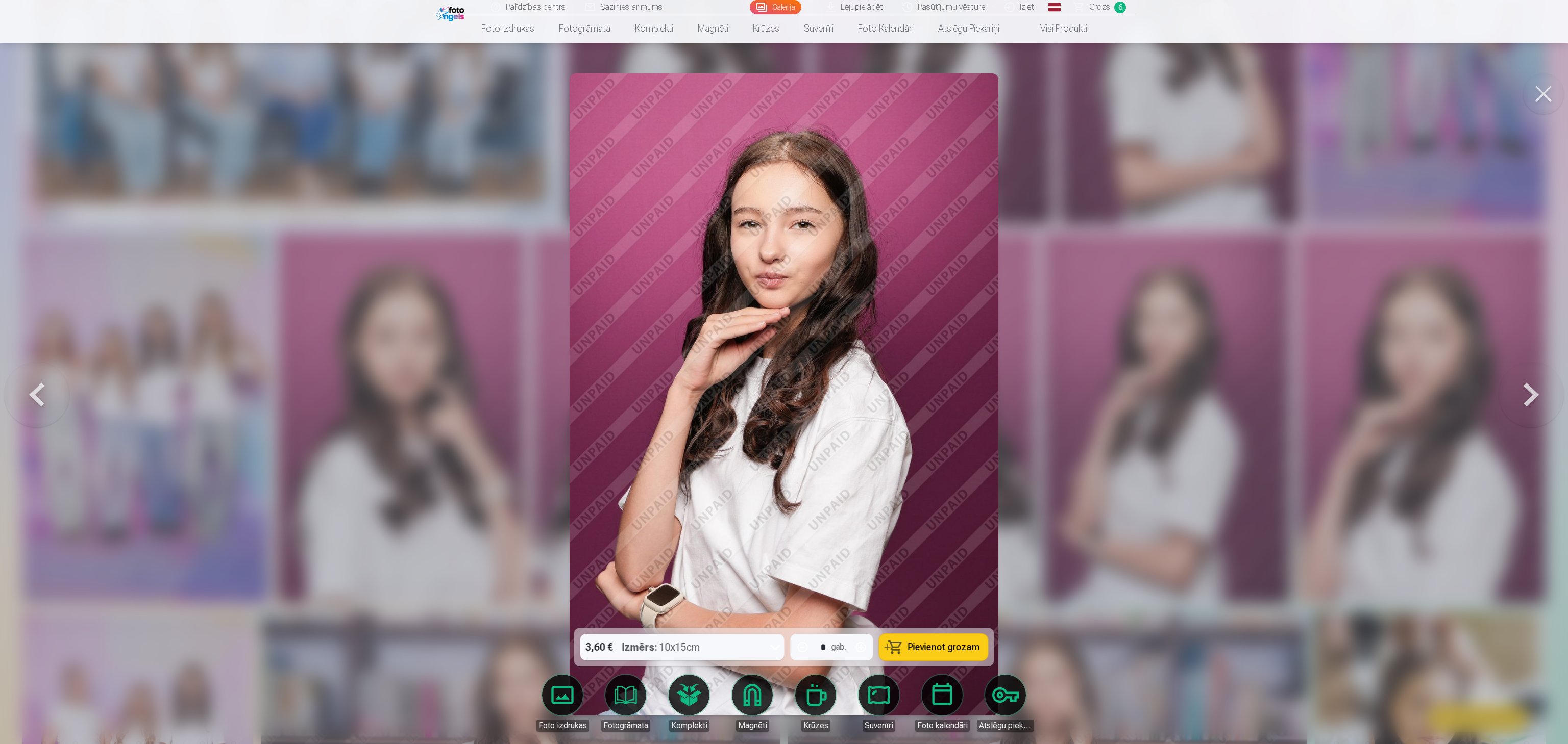
click at [781, 372] on button "Pievienot grozam" at bounding box center [934, 647] width 109 height 27
click at [781, 87] on button at bounding box center [1543, 94] width 41 height 41
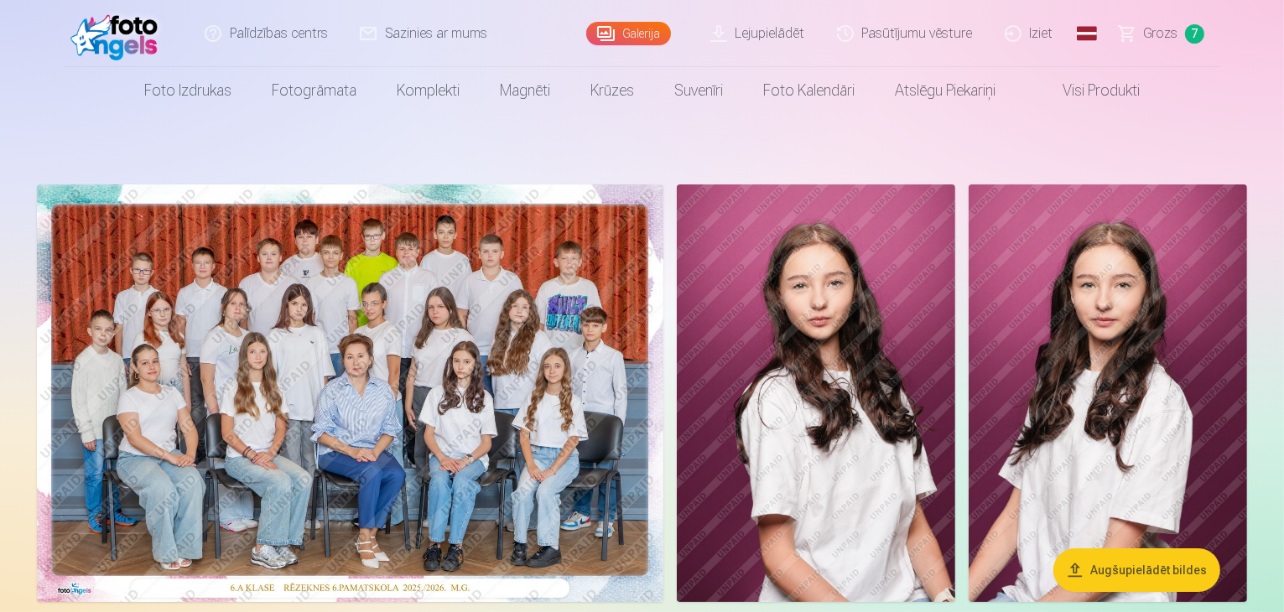
drag, startPoint x: 2241, startPoint y: 0, endPoint x: 701, endPoint y: 137, distance: 1546.5
click at [1153, 21] on link "Grozs 7" at bounding box center [1162, 33] width 117 height 67
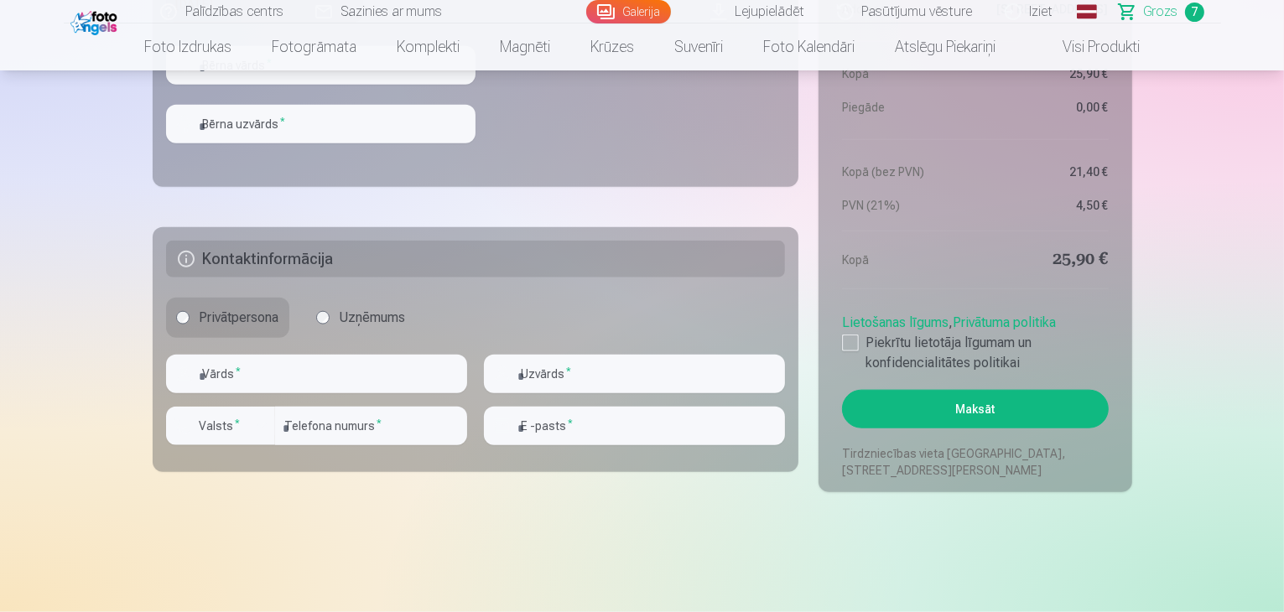
scroll to position [1845, 0]
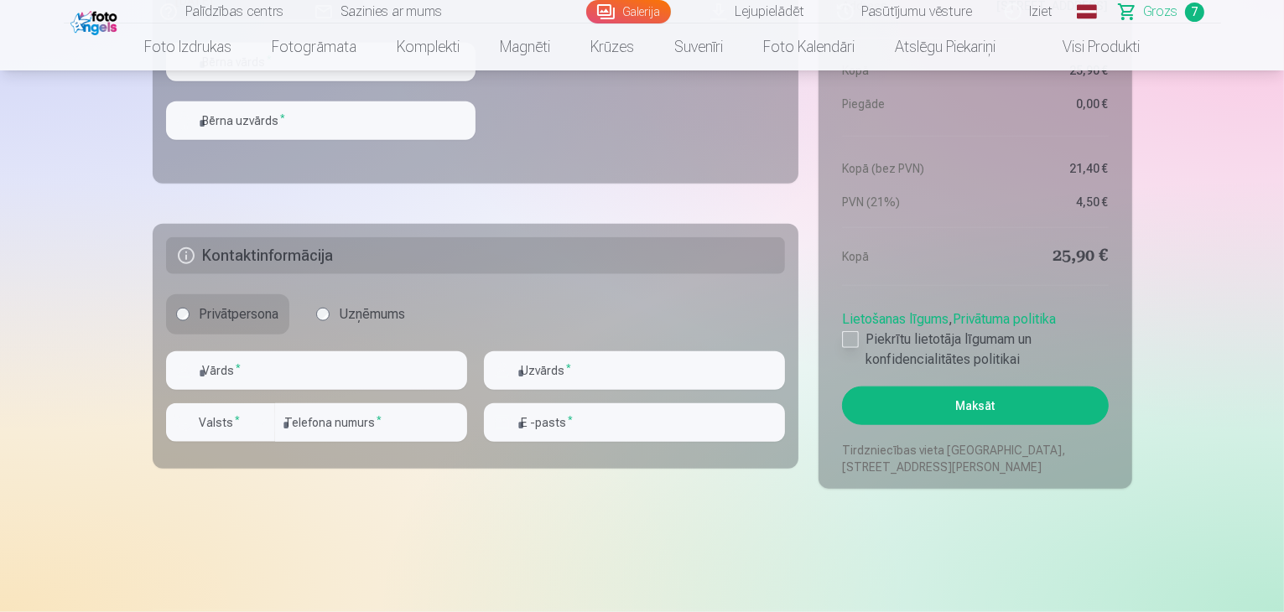
click at [844, 340] on div at bounding box center [850, 339] width 17 height 17
click at [891, 409] on button "Maksāt" at bounding box center [975, 406] width 266 height 39
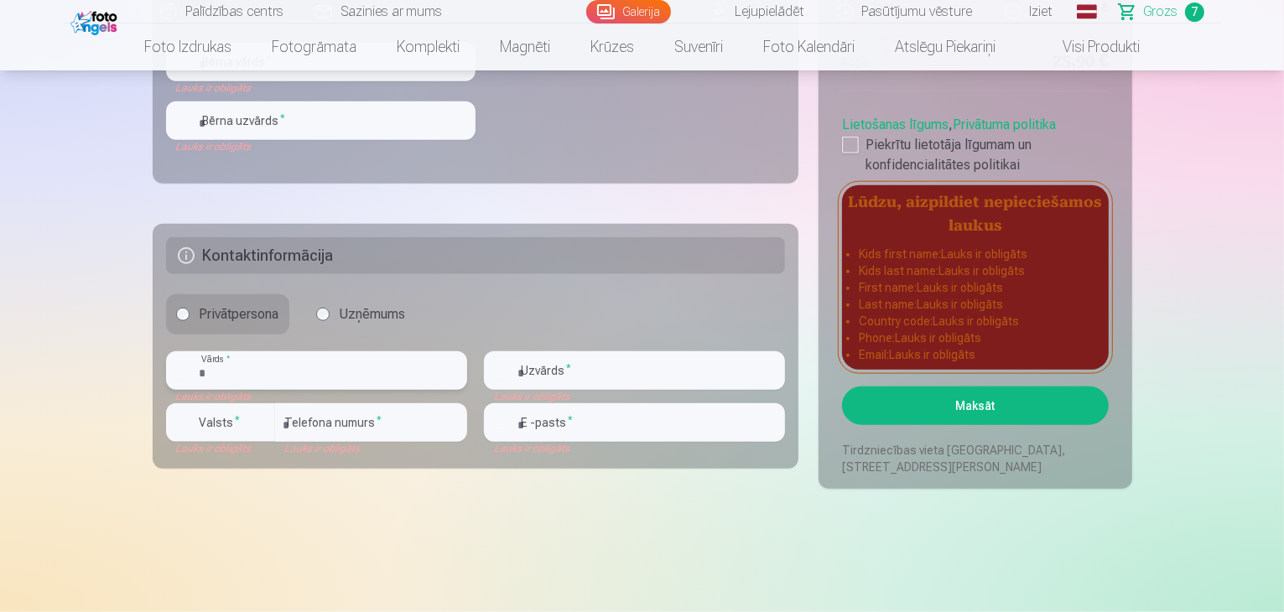
click at [262, 376] on input "text" at bounding box center [316, 370] width 301 height 39
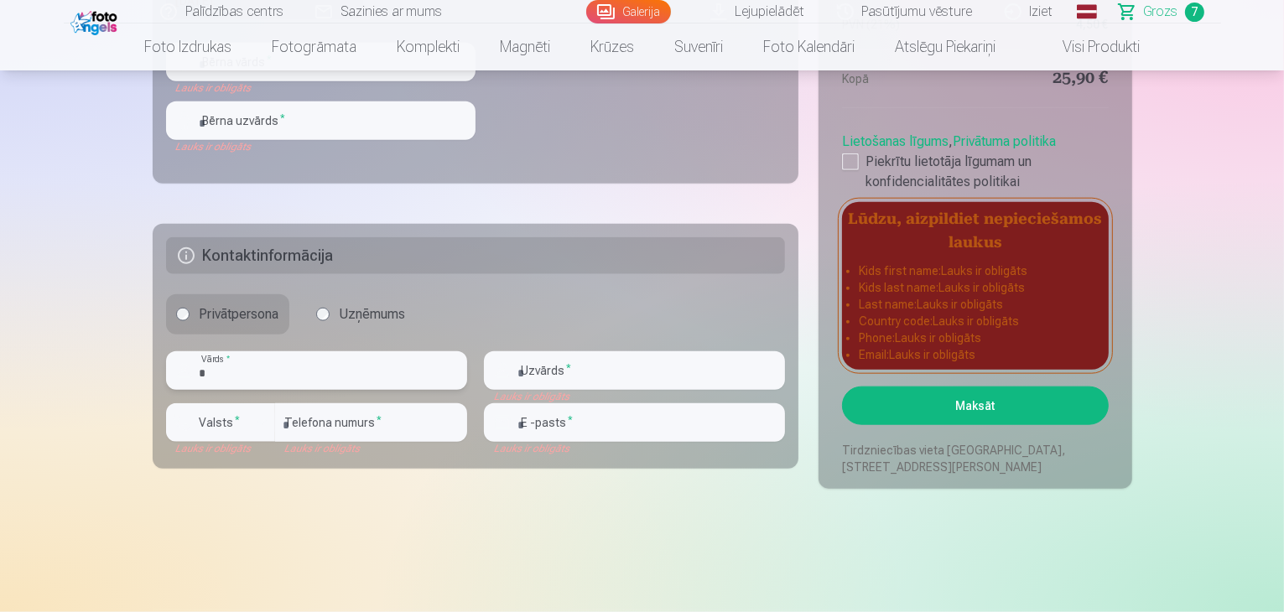
type input "**********"
click at [584, 363] on input "text" at bounding box center [634, 370] width 301 height 39
type input "*********"
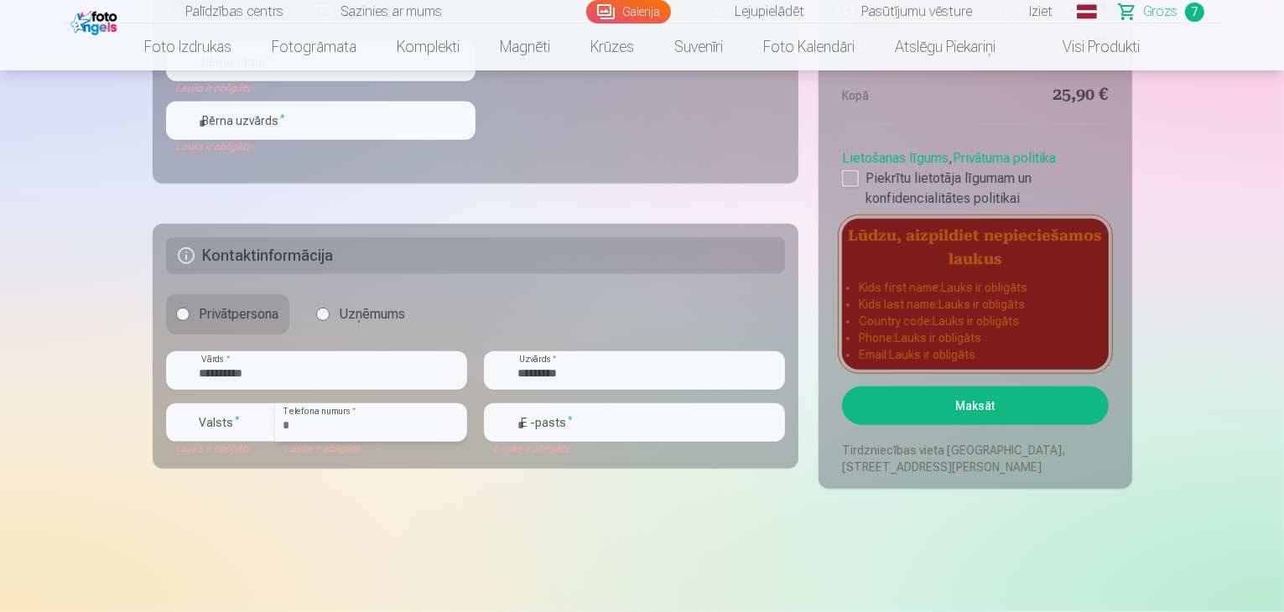
click at [328, 430] on input "number" at bounding box center [371, 422] width 192 height 39
type input "********"
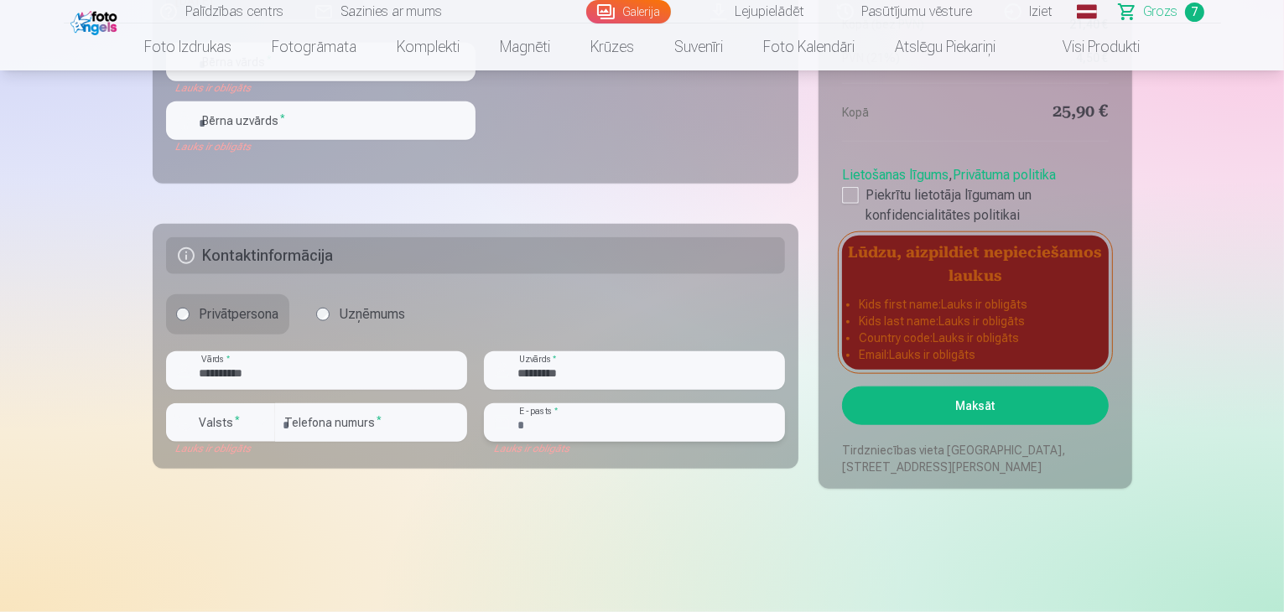
click at [586, 420] on input "email" at bounding box center [634, 422] width 301 height 39
type input "**********"
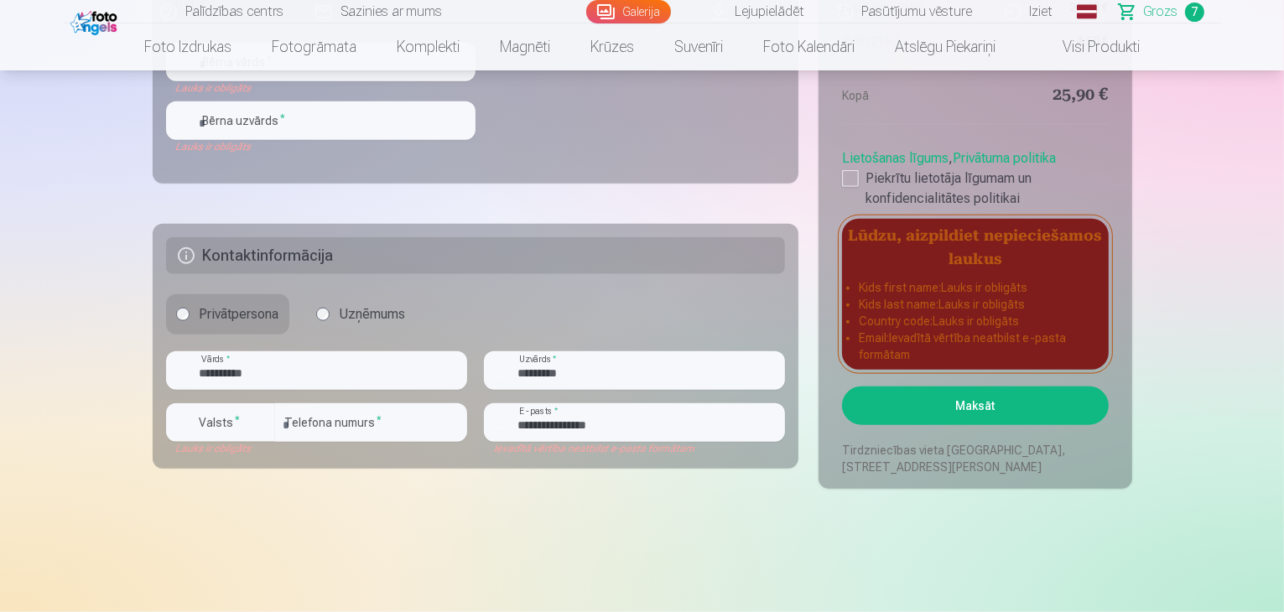
click at [953, 419] on button "Maksāt" at bounding box center [975, 406] width 266 height 39
click at [946, 401] on button "Maksāt" at bounding box center [975, 406] width 266 height 39
click at [312, 360] on input "**********" at bounding box center [316, 370] width 301 height 39
drag, startPoint x: 309, startPoint y: 362, endPoint x: 208, endPoint y: 373, distance: 101.2
click at [208, 373] on input "**********" at bounding box center [316, 370] width 301 height 39
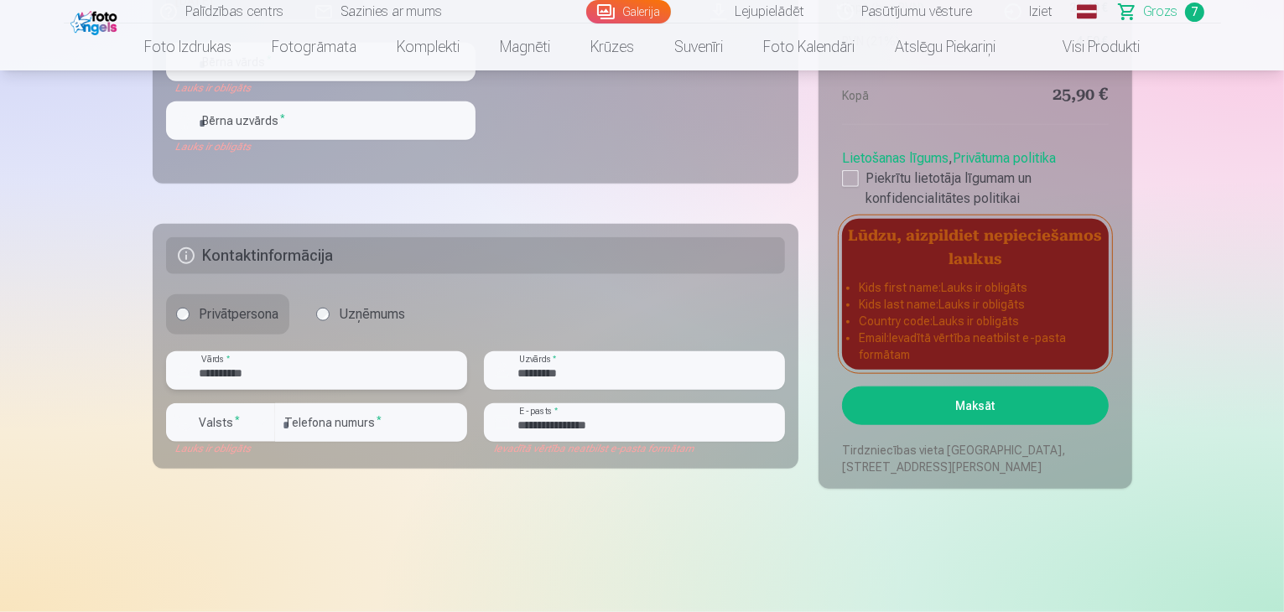
click at [208, 373] on input "**********" at bounding box center [316, 370] width 301 height 39
type input "*********"
drag, startPoint x: 322, startPoint y: 369, endPoint x: 152, endPoint y: 385, distance: 171.0
click at [153, 385] on fieldset "**********" at bounding box center [476, 346] width 647 height 245
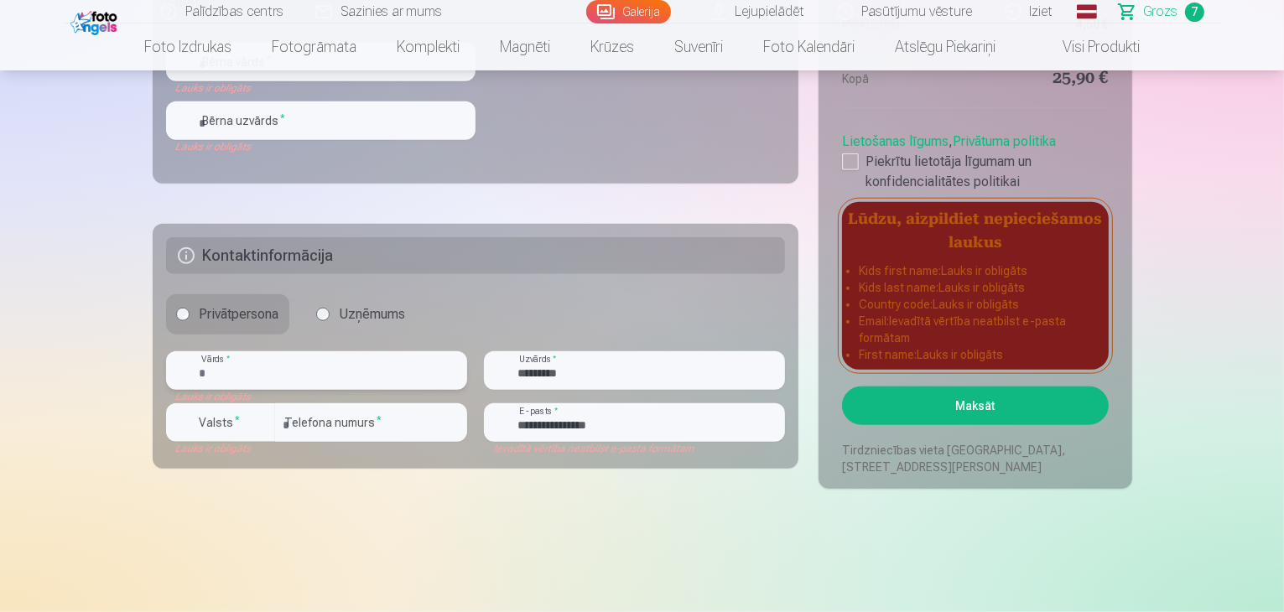
type input "*"
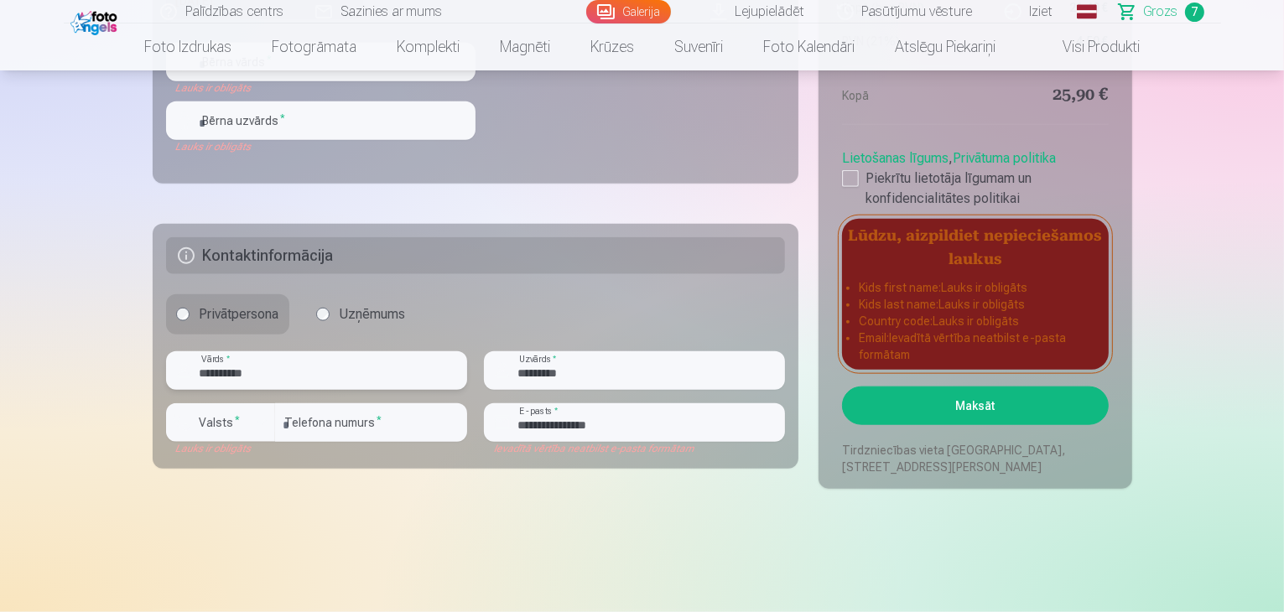
type input "**********"
click at [568, 269] on h5 "Kontaktinformācija" at bounding box center [476, 255] width 620 height 37
click at [231, 426] on label "Valsts *" at bounding box center [220, 422] width 55 height 17
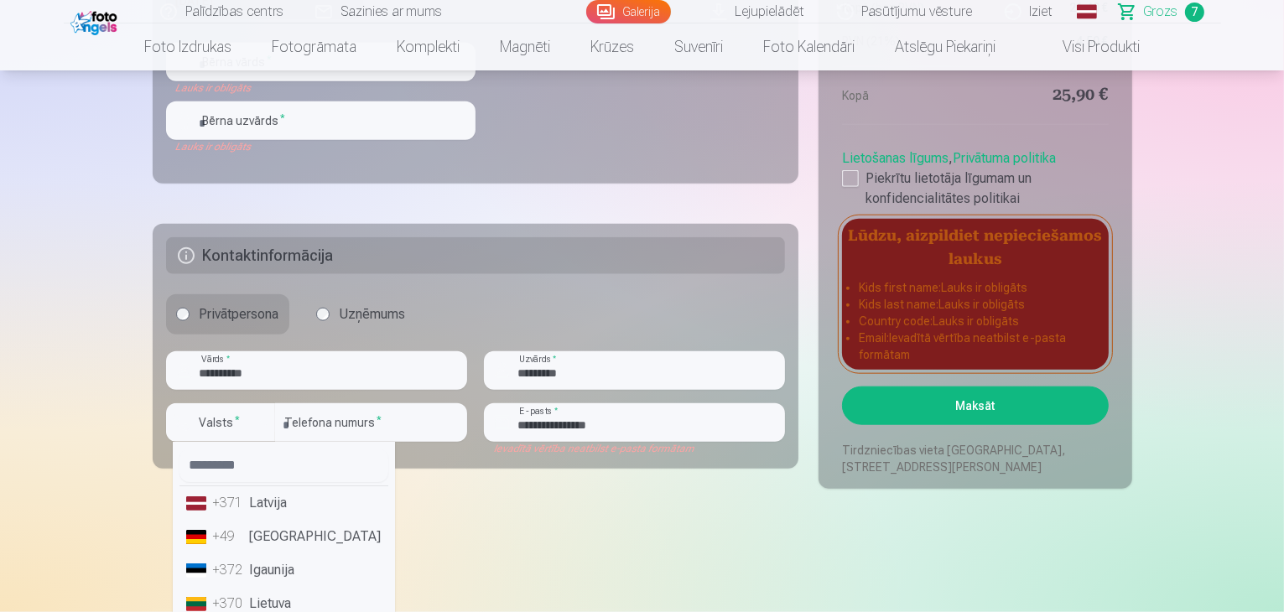
click at [264, 501] on li "+371 Latvija" at bounding box center [283, 503] width 209 height 34
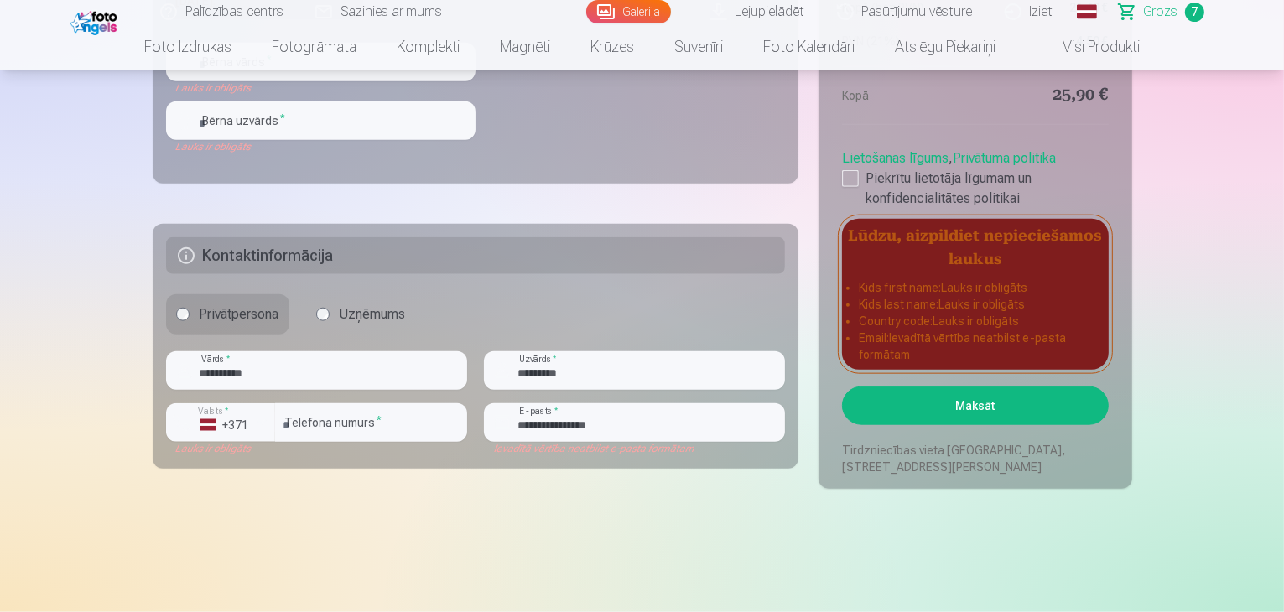
click at [1014, 410] on button "Maksāt" at bounding box center [975, 406] width 266 height 39
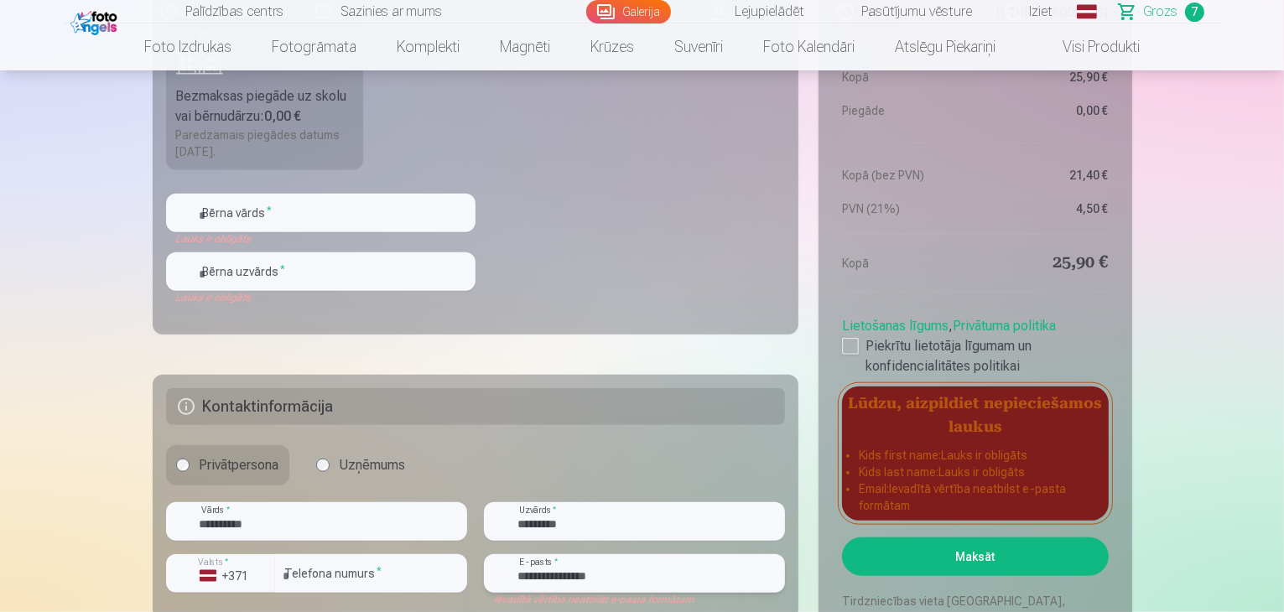
scroll to position [1509, 0]
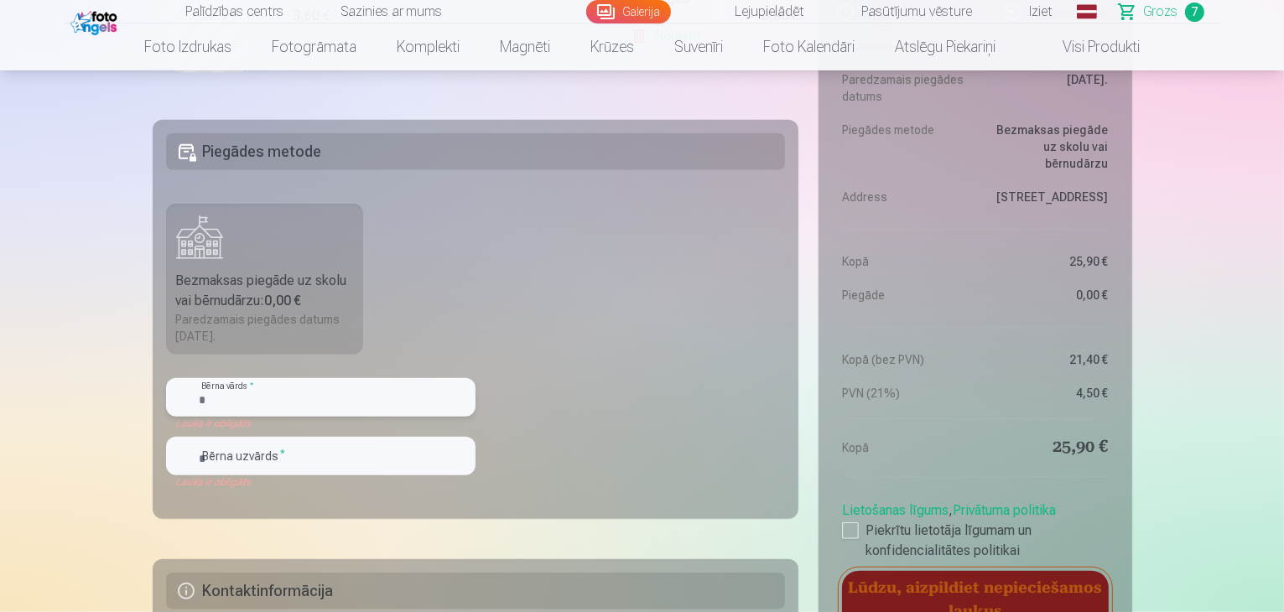
click at [340, 411] on input "text" at bounding box center [320, 397] width 309 height 39
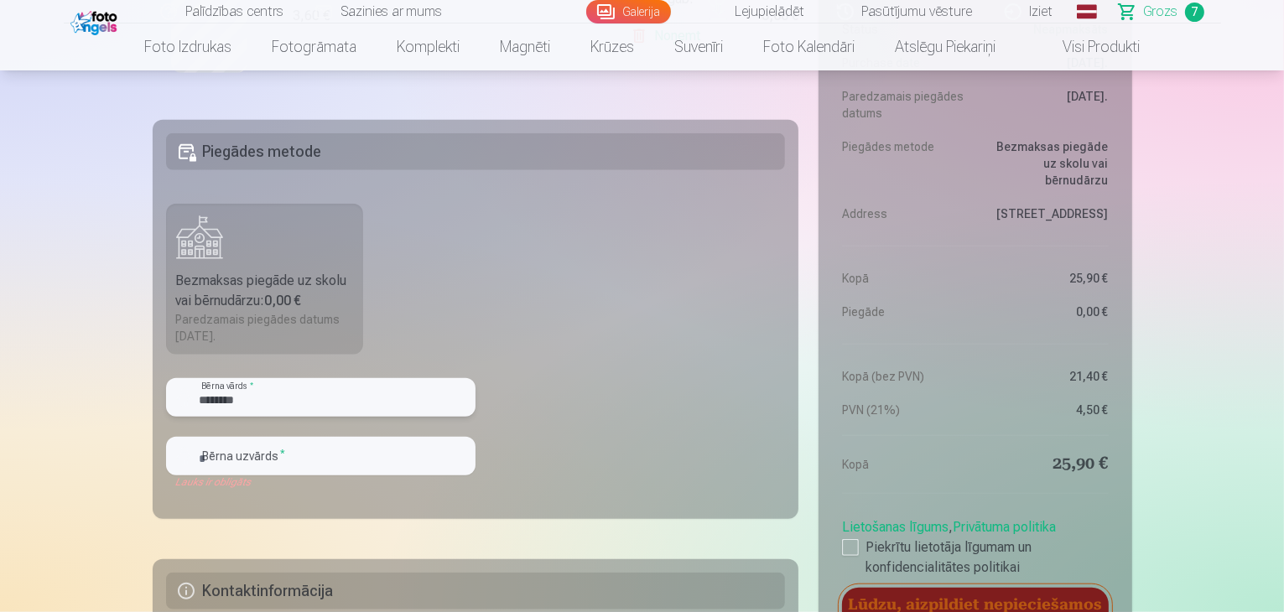
type input "********"
click at [220, 457] on input "text" at bounding box center [320, 456] width 309 height 39
type input "*********"
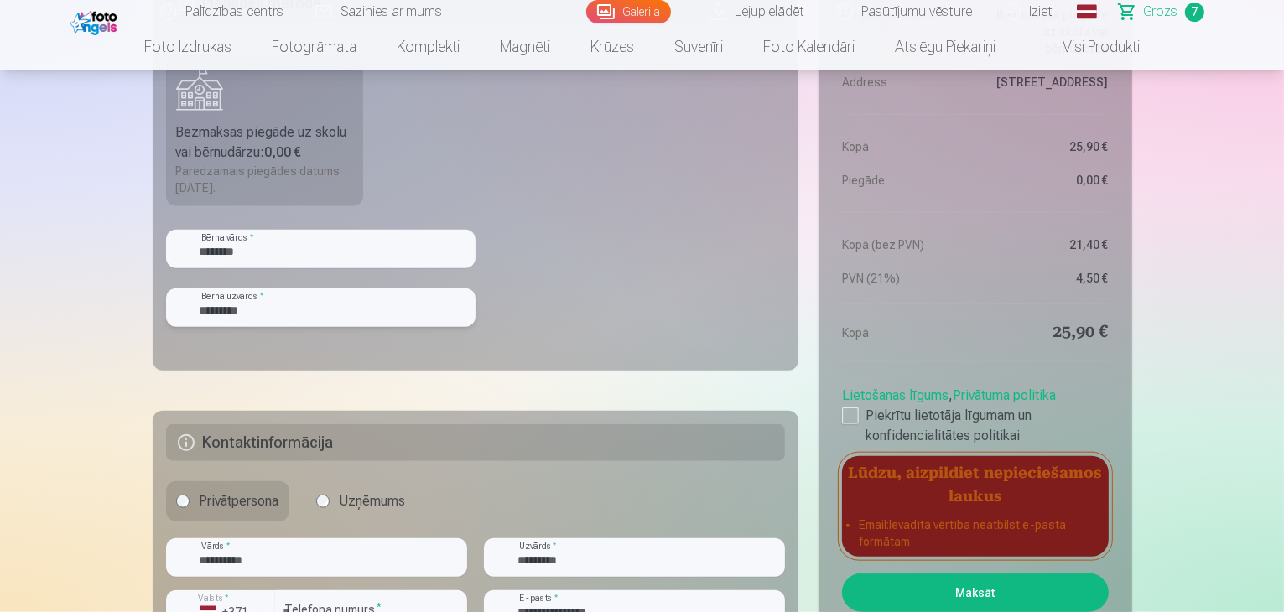
scroll to position [1761, 0]
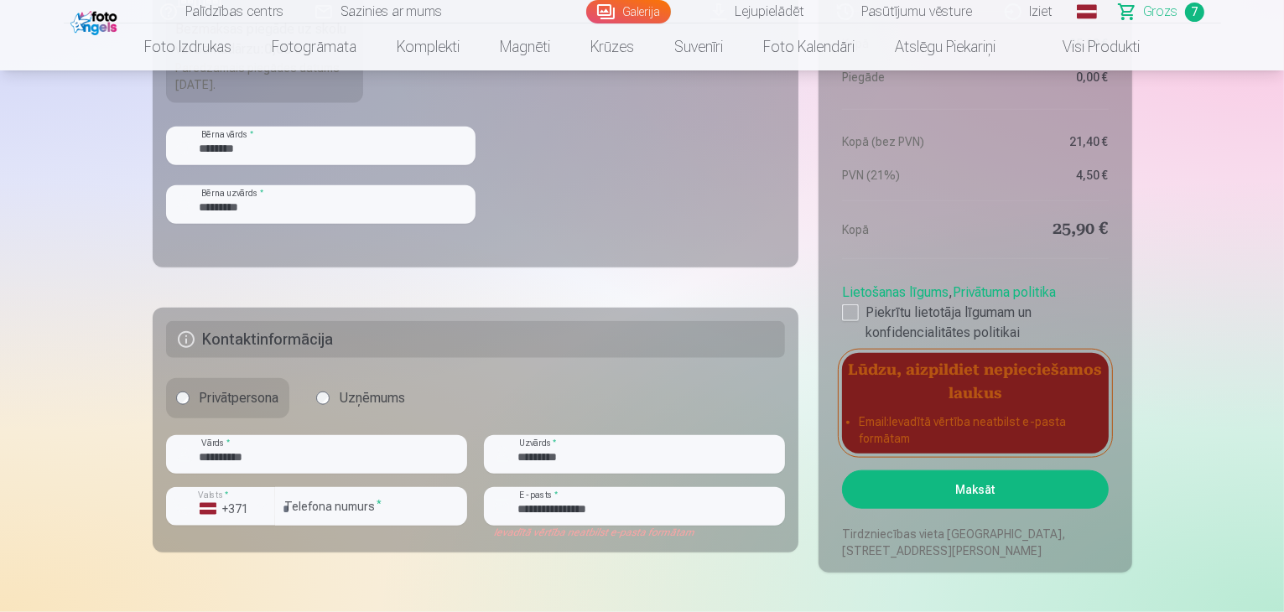
click at [987, 499] on button "Maksāt" at bounding box center [975, 489] width 266 height 39
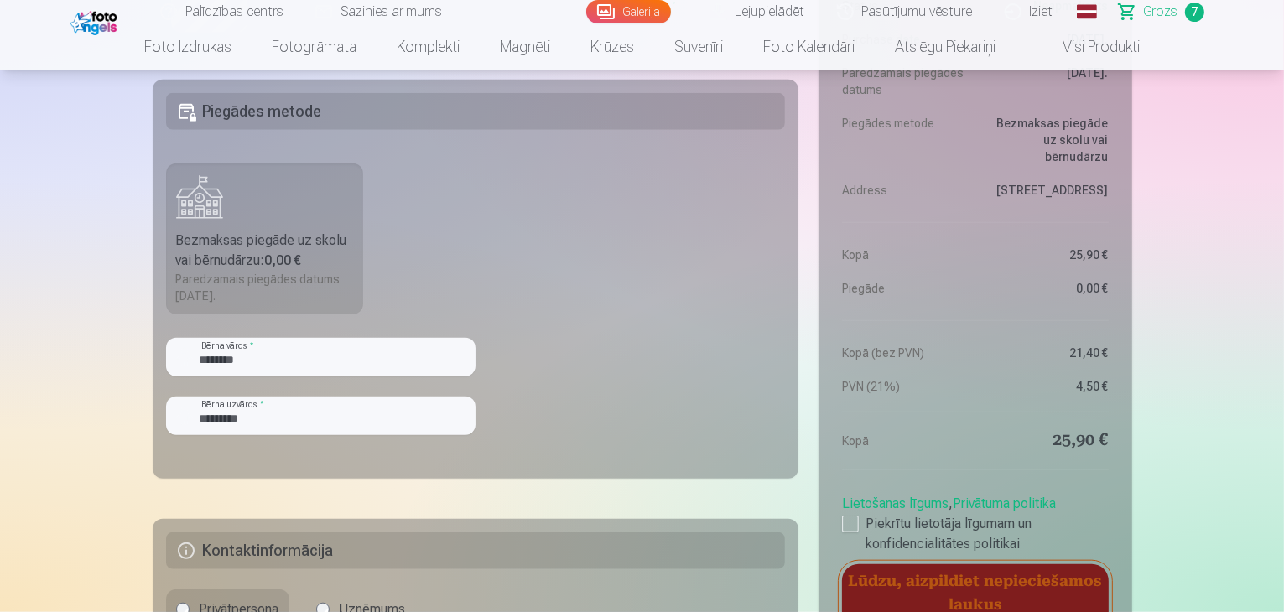
scroll to position [1426, 0]
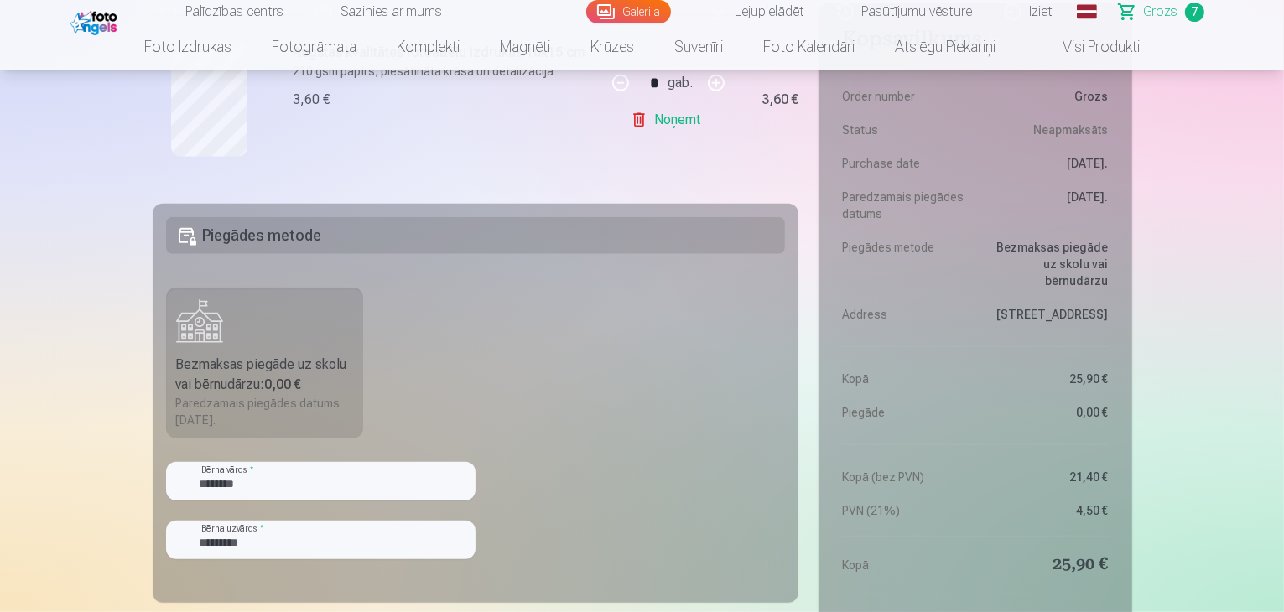
click at [245, 340] on label "Bezmaksas piegāde uz skolu vai bērnudārzu : 0,00 € Paredzamais piegādes datums …" at bounding box center [265, 363] width 198 height 151
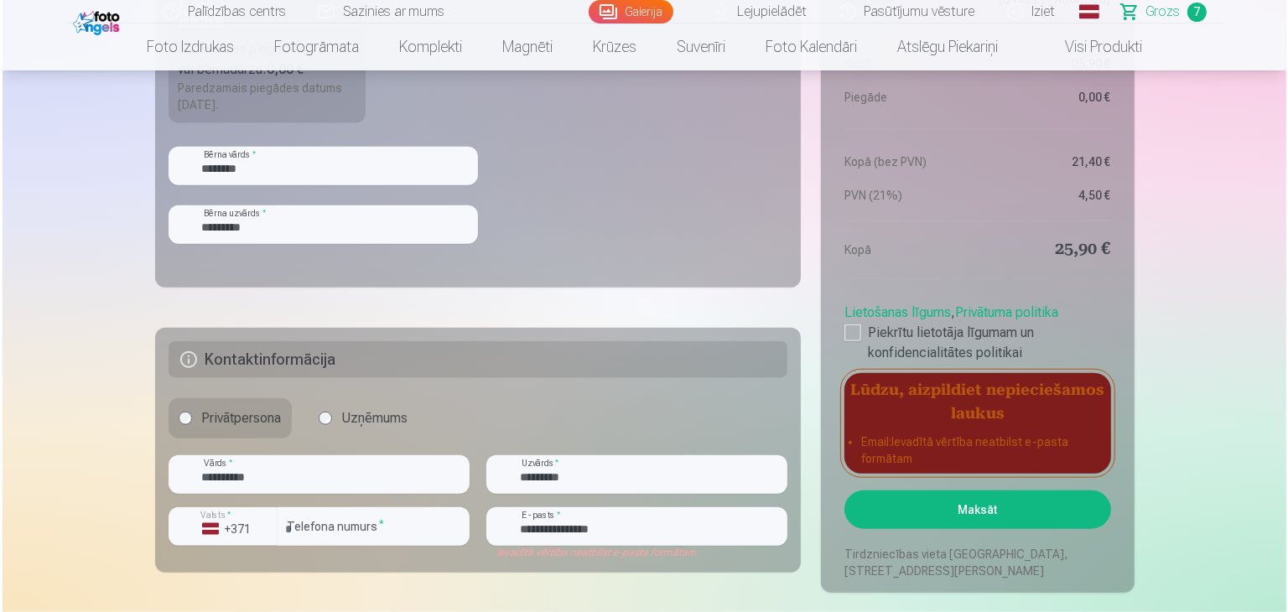
scroll to position [1761, 0]
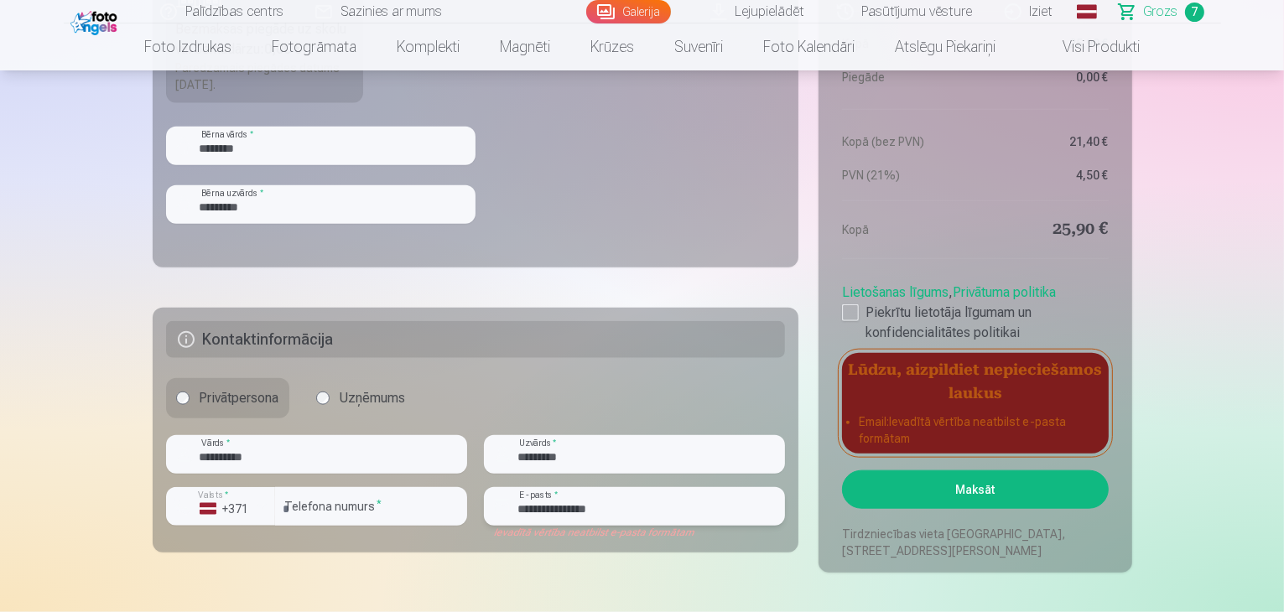
click at [684, 513] on input "**********" at bounding box center [634, 506] width 301 height 39
drag, startPoint x: 628, startPoint y: 506, endPoint x: 496, endPoint y: 506, distance: 131.7
click at [496, 506] on div "**********" at bounding box center [634, 506] width 301 height 39
click at [842, 470] on button "Maksāt" at bounding box center [975, 489] width 266 height 39
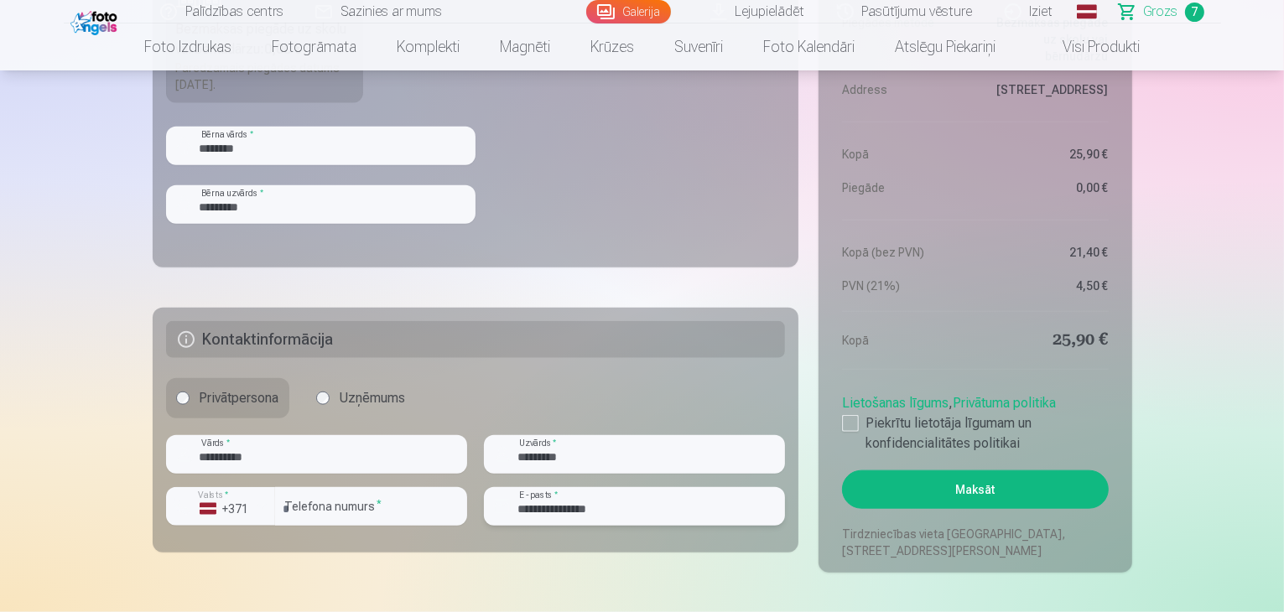
type input "**********"
click at [1010, 499] on button "Maksāt" at bounding box center [975, 489] width 266 height 39
